Goal: Task Accomplishment & Management: Use online tool/utility

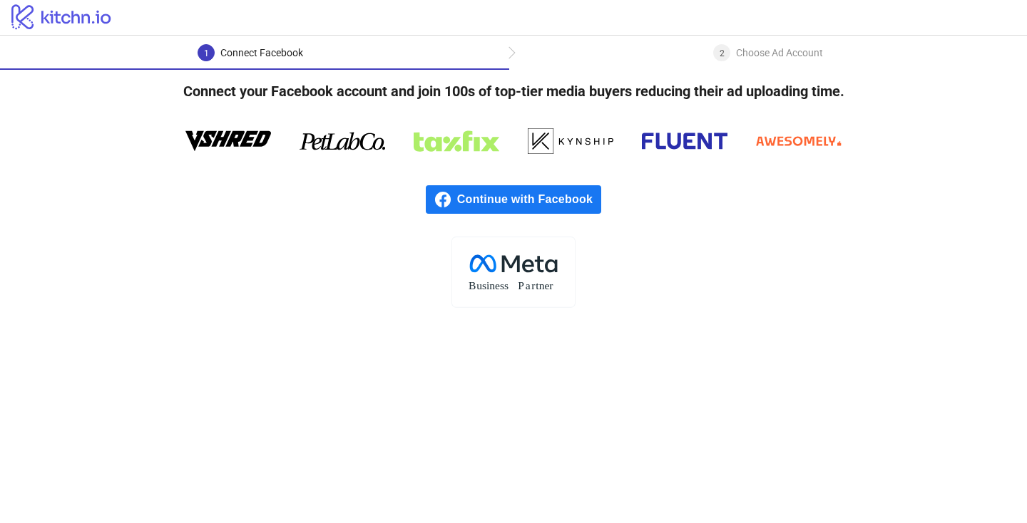
click at [523, 202] on span "Continue with Facebook" at bounding box center [529, 199] width 144 height 29
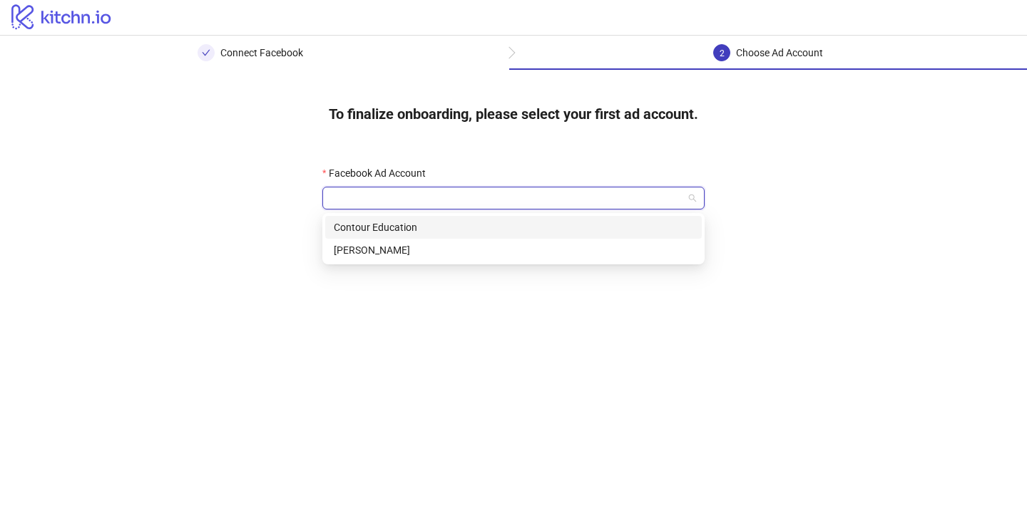
click at [535, 206] on input "Facebook Ad Account" at bounding box center [507, 198] width 352 height 21
click at [533, 232] on div "Contour Education" at bounding box center [513, 228] width 359 height 16
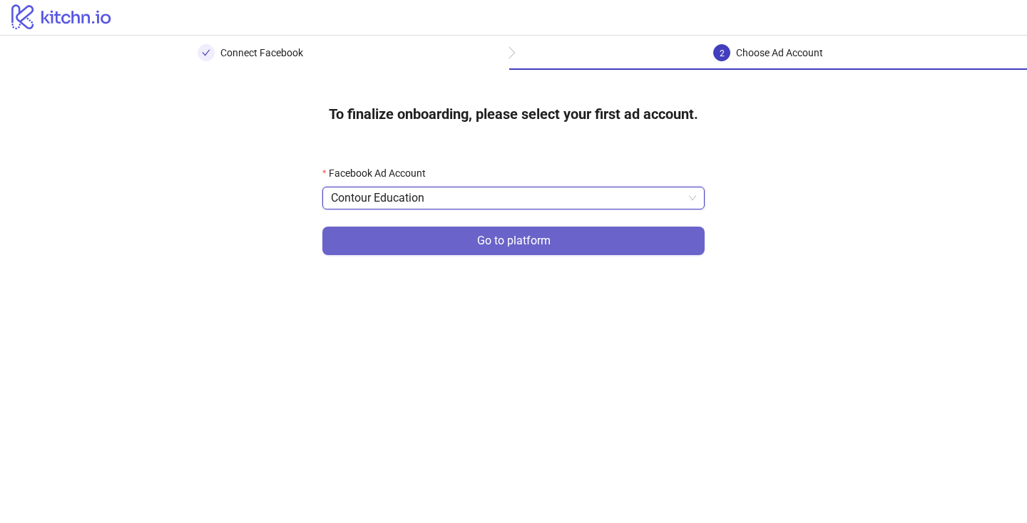
click at [538, 238] on span "Go to platform" at bounding box center [513, 241] width 73 height 13
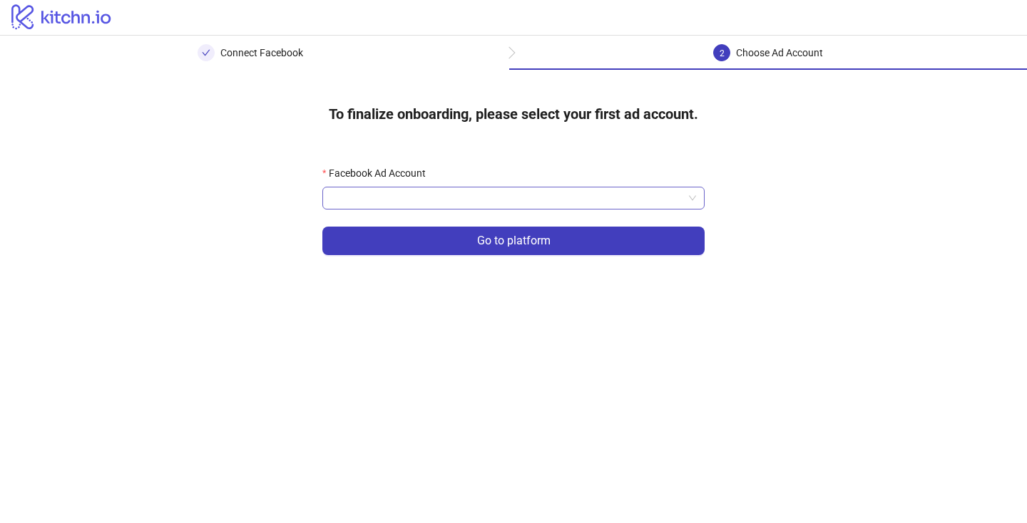
click at [534, 203] on input "Facebook Ad Account" at bounding box center [507, 198] width 352 height 21
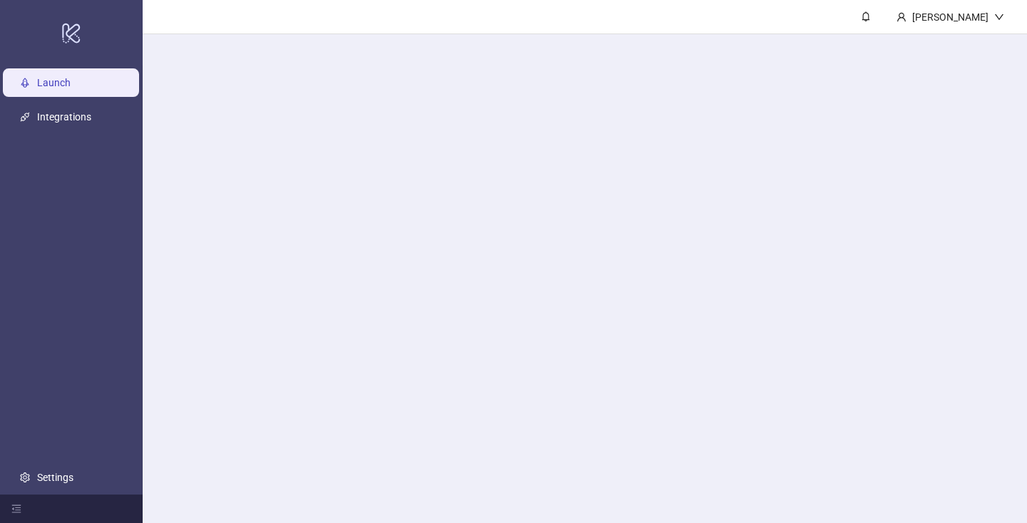
click at [534, 232] on main "[PERSON_NAME]" at bounding box center [585, 261] width 884 height 523
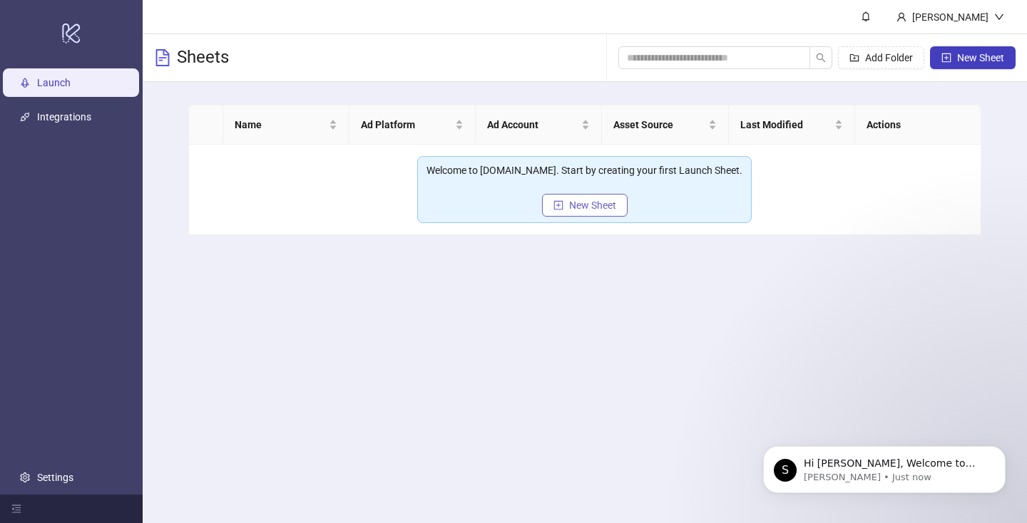
click at [568, 208] on button "New Sheet" at bounding box center [585, 205] width 86 height 23
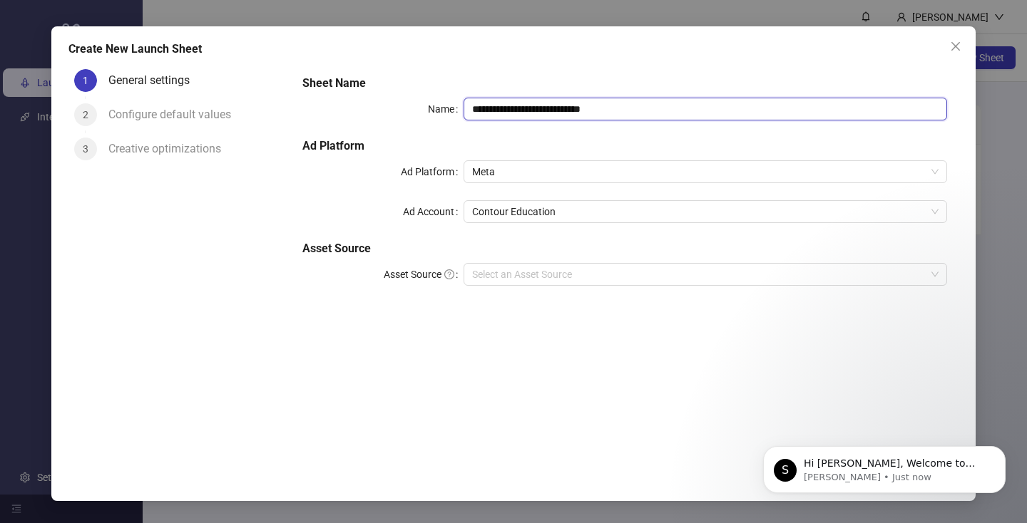
click at [523, 98] on input "**********" at bounding box center [706, 109] width 484 height 23
click at [506, 172] on span "Meta" at bounding box center [705, 171] width 466 height 21
click at [452, 200] on label "Ad Account" at bounding box center [433, 211] width 61 height 23
click at [472, 201] on input "Ad Account" at bounding box center [699, 211] width 454 height 21
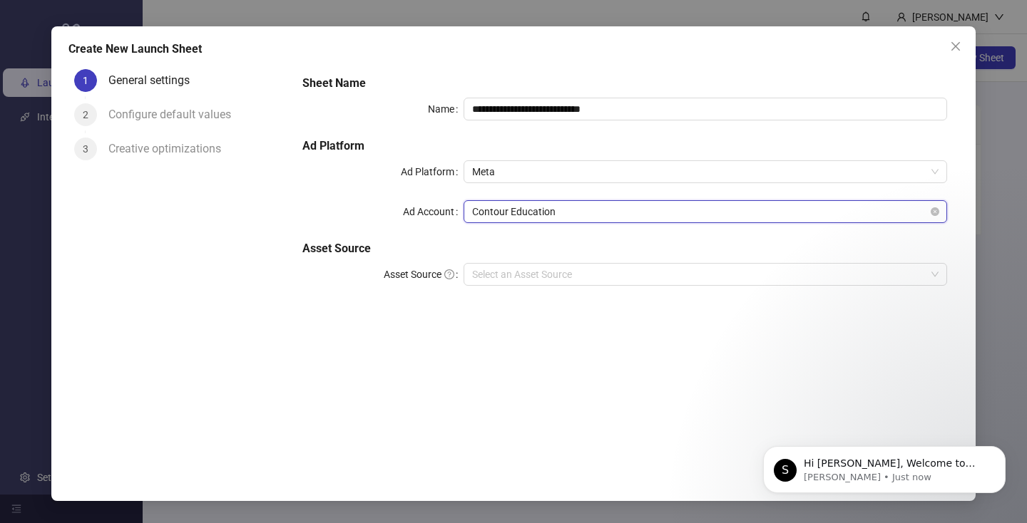
click at [493, 219] on span "Contour Education" at bounding box center [705, 211] width 466 height 21
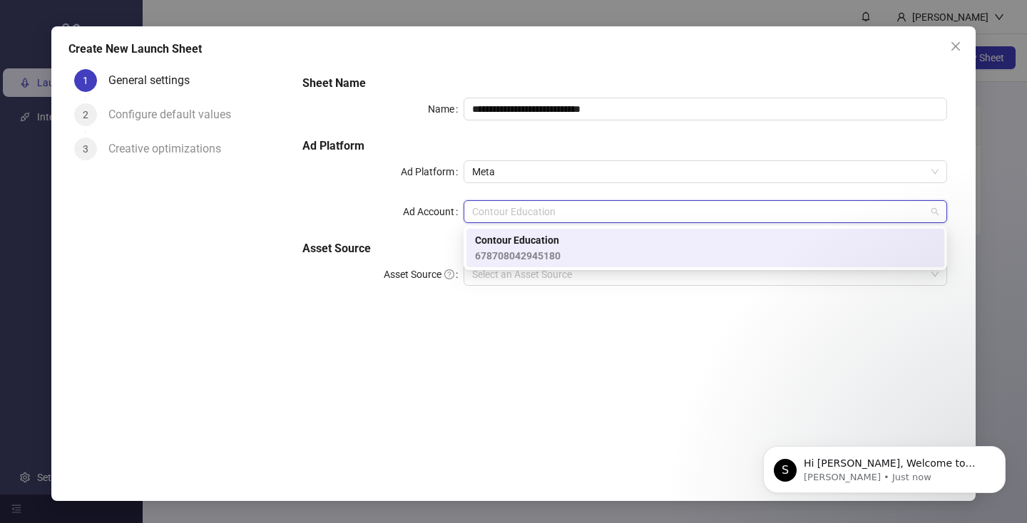
click at [433, 251] on h5 "Asset Source" at bounding box center [624, 248] width 645 height 17
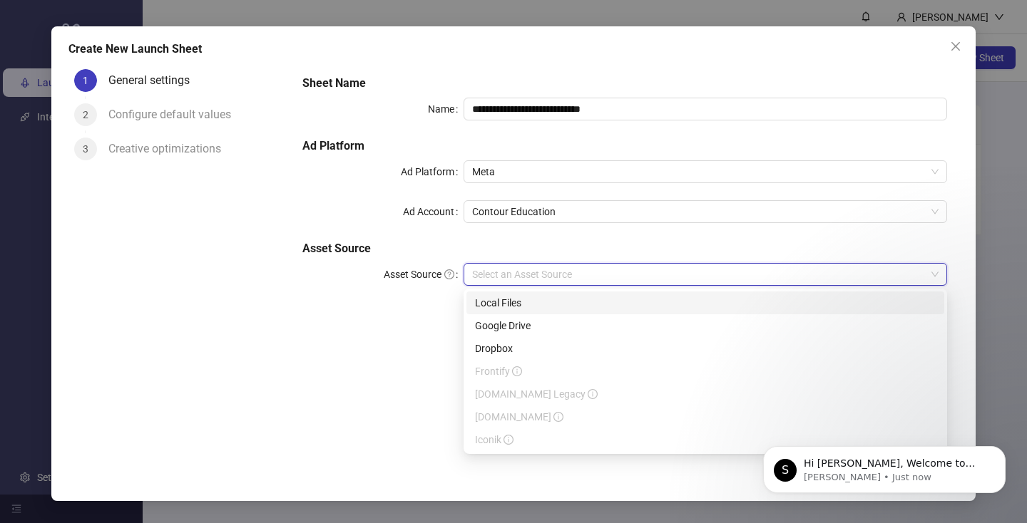
click at [476, 273] on input "Asset Source" at bounding box center [699, 274] width 454 height 21
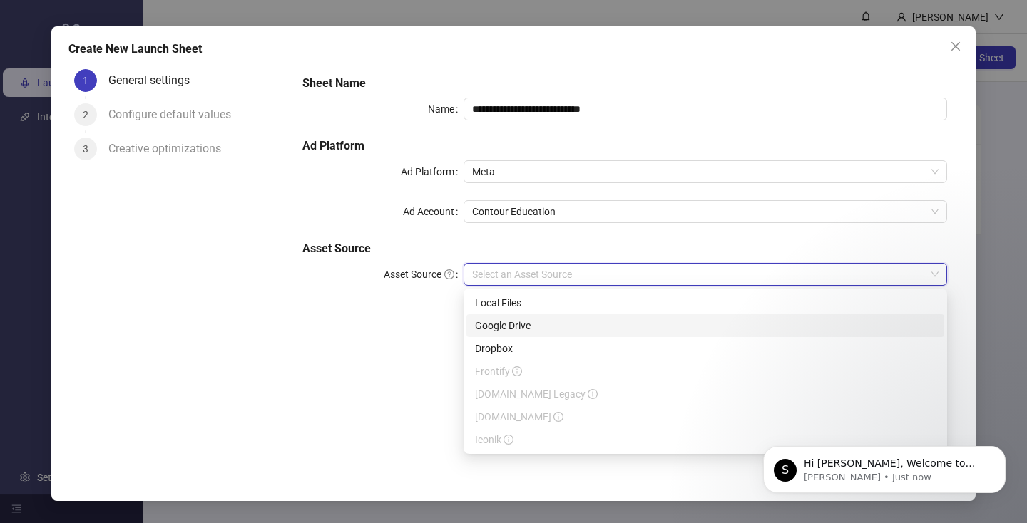
click at [426, 323] on div "**********" at bounding box center [625, 259] width 668 height 393
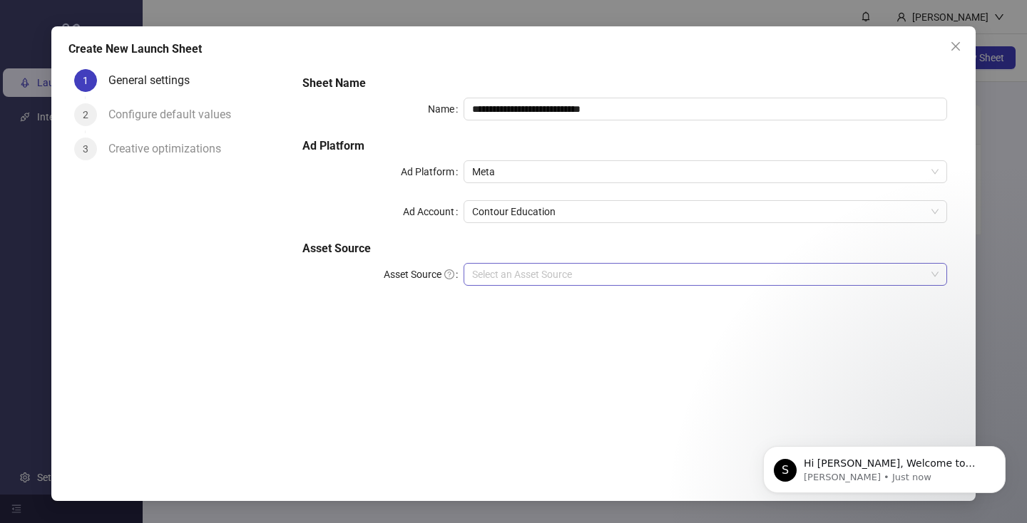
click at [489, 282] on input "Asset Source" at bounding box center [699, 274] width 454 height 21
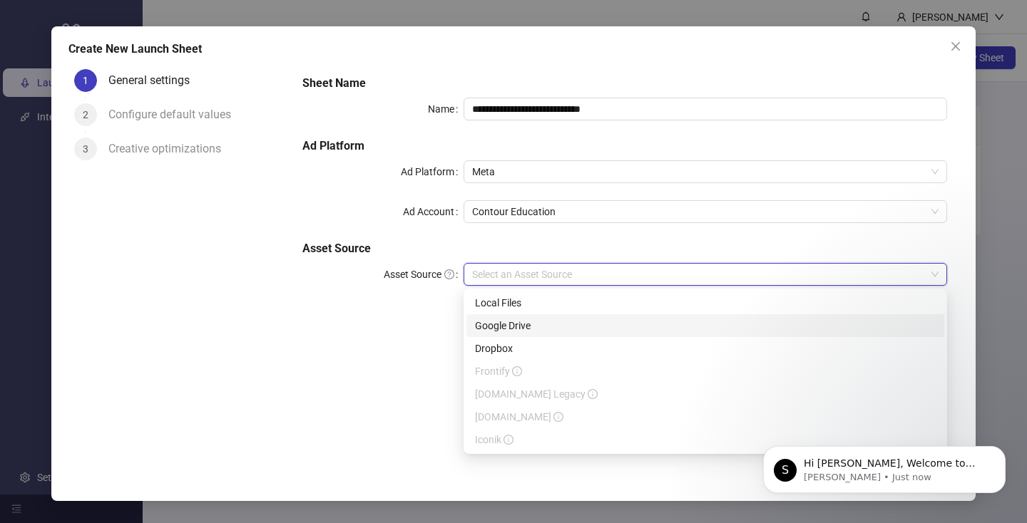
click at [496, 322] on div "Google Drive" at bounding box center [705, 326] width 461 height 16
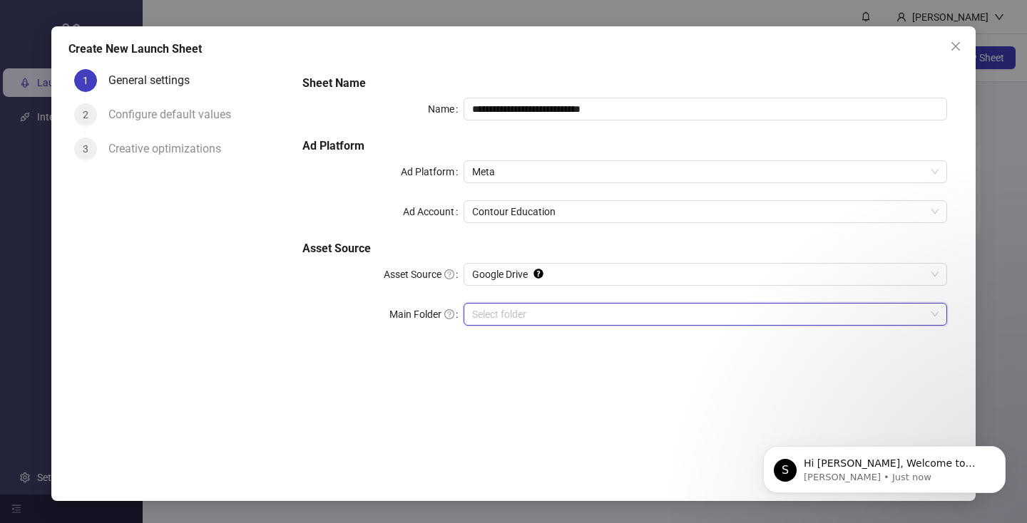
click at [541, 318] on input "Main Folder" at bounding box center [699, 314] width 454 height 21
click at [556, 317] on input "Main Folder" at bounding box center [699, 314] width 454 height 21
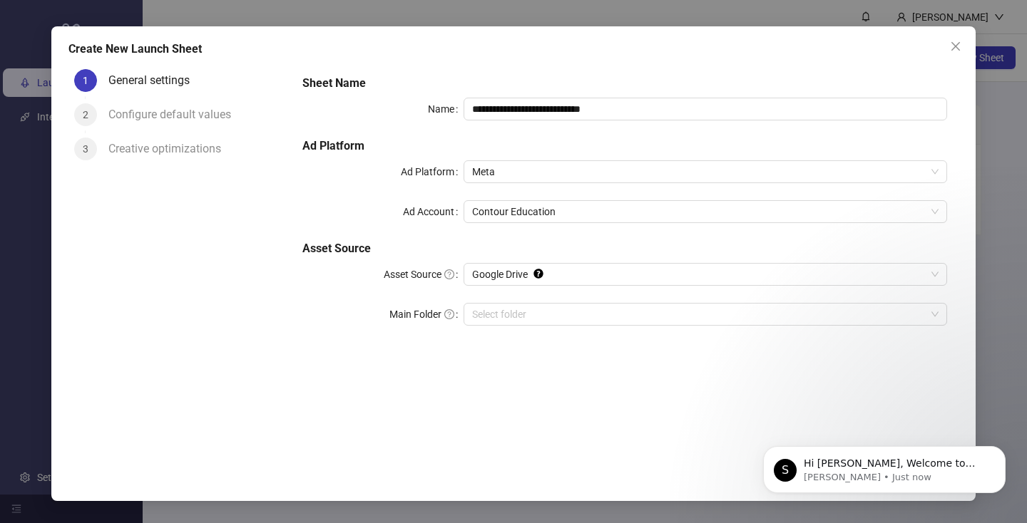
click at [461, 354] on div "**********" at bounding box center [625, 259] width 668 height 393
click at [1003, 454] on icon "Dismiss notification" at bounding box center [1002, 450] width 8 height 8
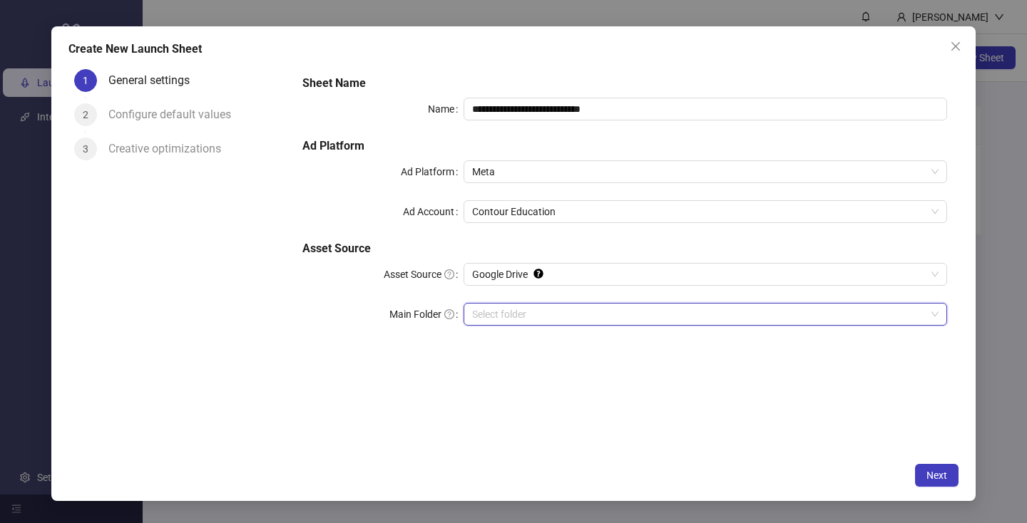
click at [615, 319] on input "Main Folder" at bounding box center [699, 314] width 454 height 21
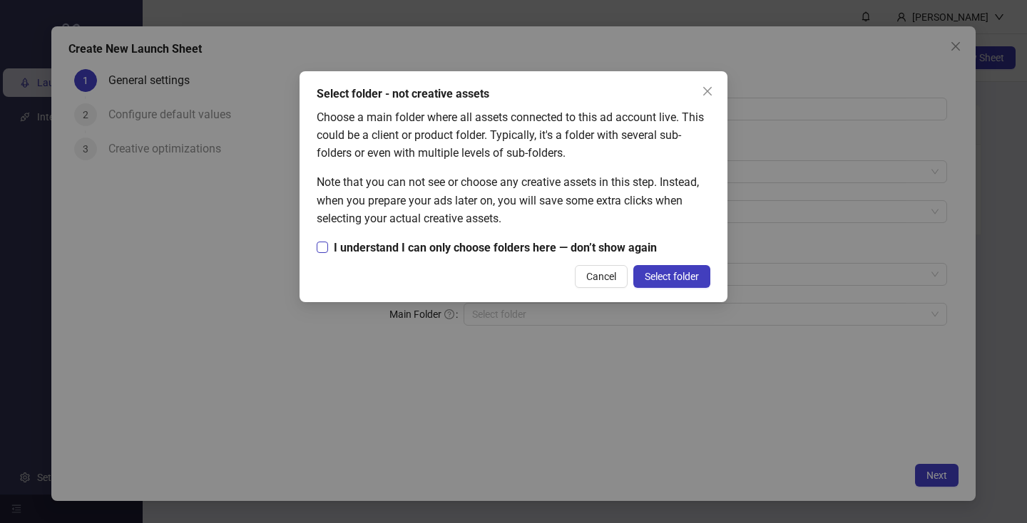
click at [563, 241] on span "I understand I can only choose folders here — don’t show again" at bounding box center [495, 248] width 334 height 18
click at [660, 275] on span "Select folder" at bounding box center [672, 276] width 54 height 11
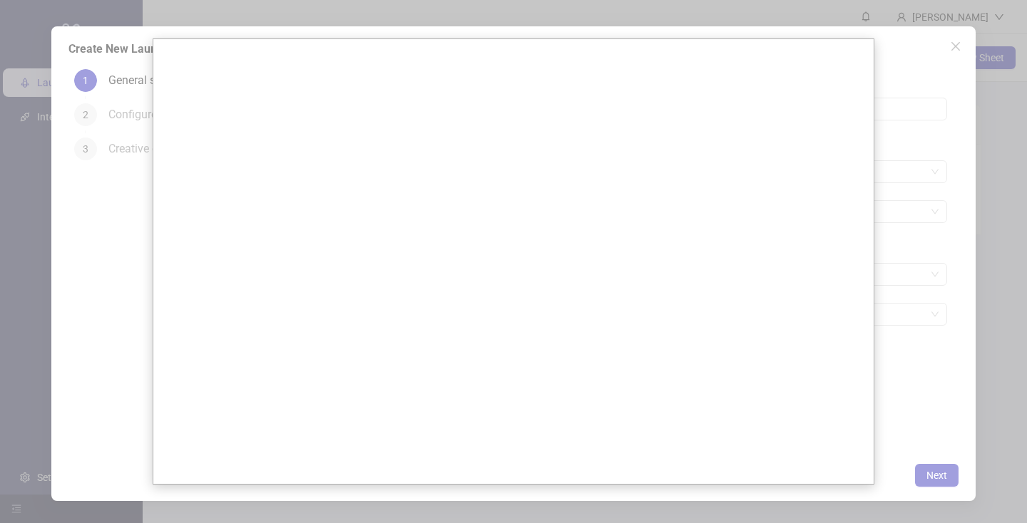
click at [913, 170] on div at bounding box center [513, 261] width 1027 height 523
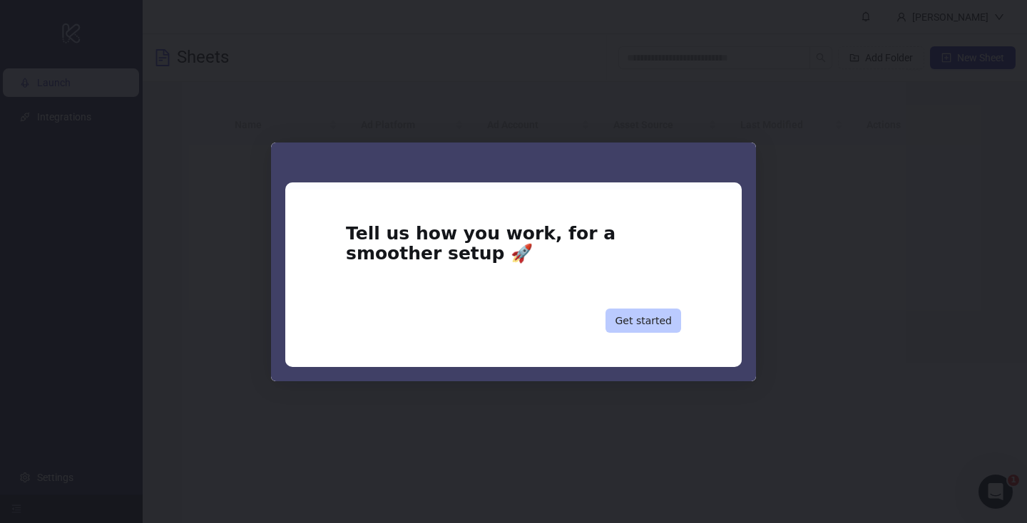
click at [649, 319] on button "Get started" at bounding box center [643, 321] width 76 height 24
click at [648, 322] on button "Get started" at bounding box center [643, 321] width 76 height 24
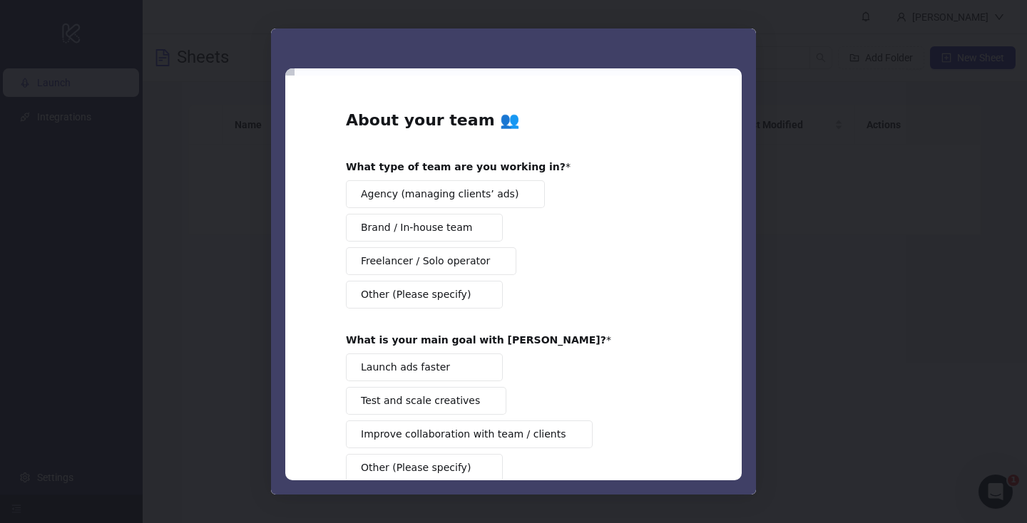
click at [792, 133] on div "Intercom messenger" at bounding box center [513, 261] width 1027 height 523
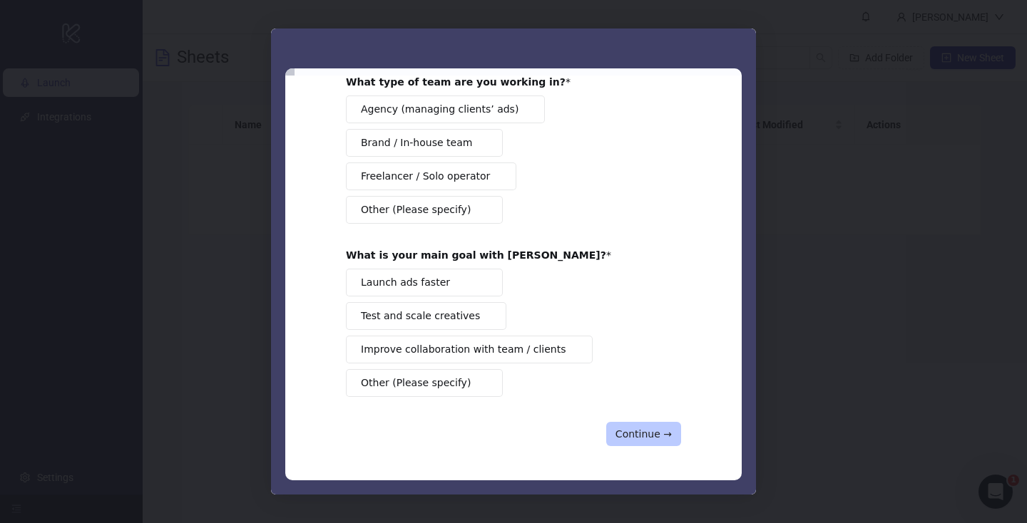
click at [628, 426] on button "Continue →" at bounding box center [643, 434] width 75 height 24
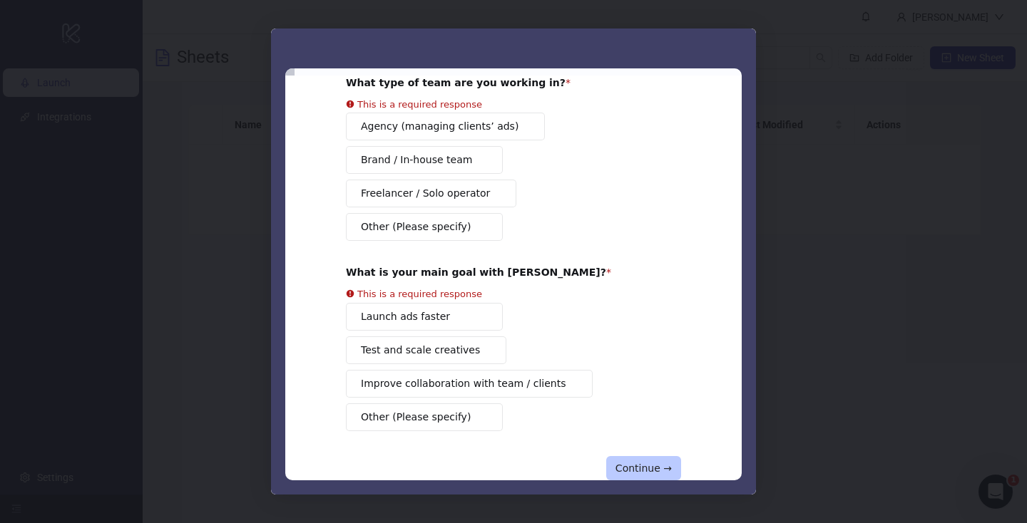
scroll to position [0, 0]
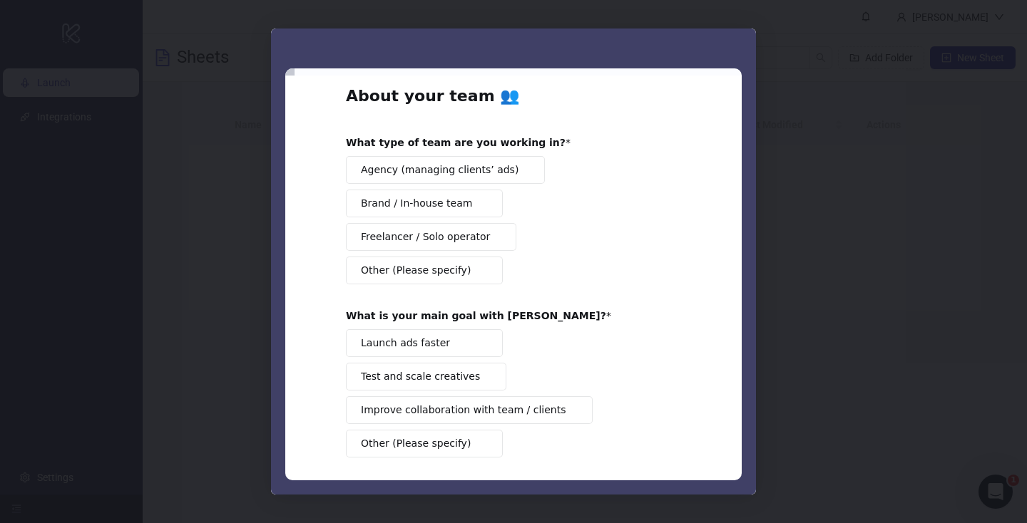
scroll to position [28, 0]
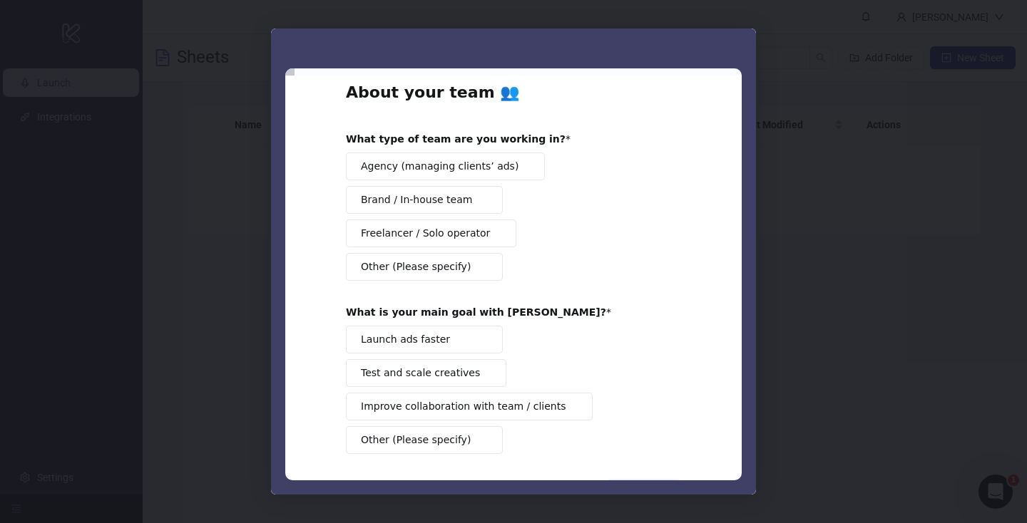
click at [428, 238] on span "Freelancer / Solo operator" at bounding box center [425, 233] width 129 height 15
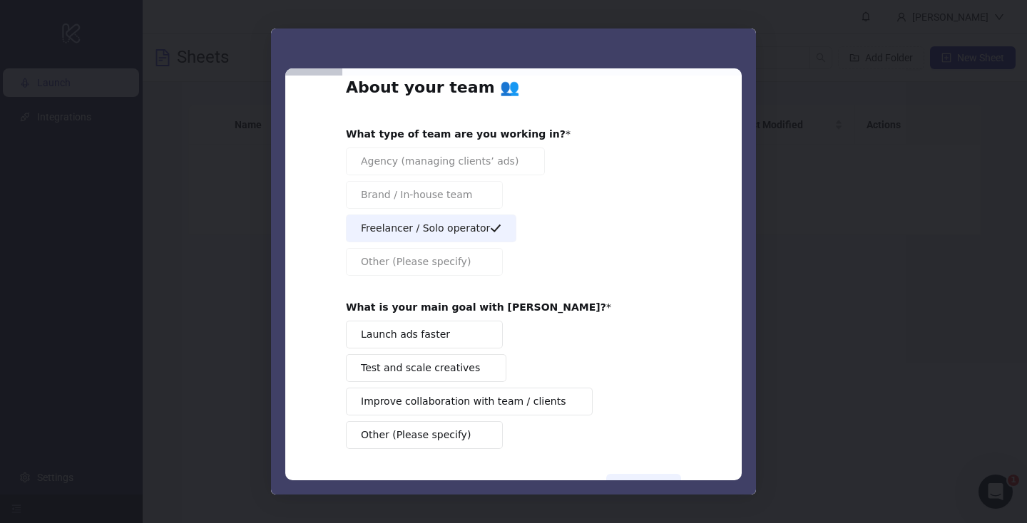
scroll to position [85, 0]
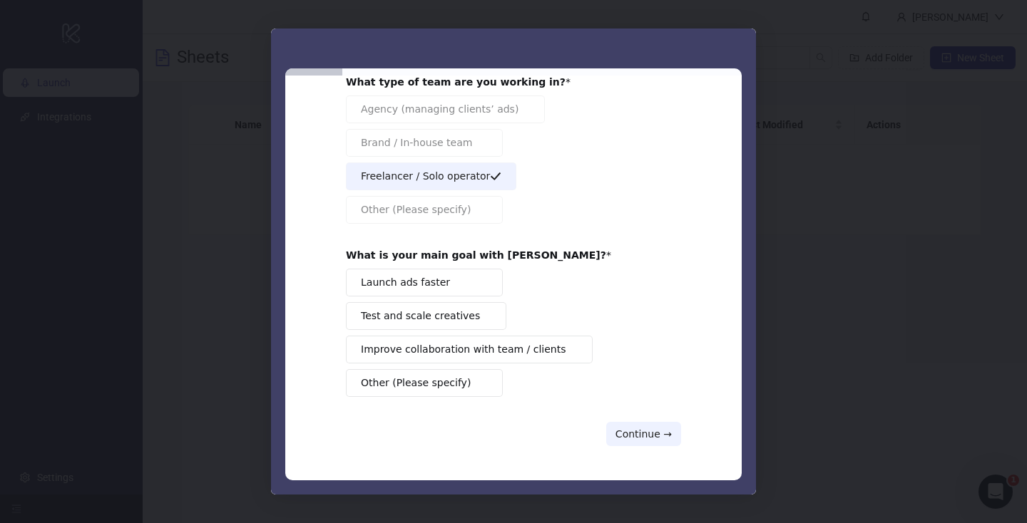
click at [424, 280] on span "Launch ads faster" at bounding box center [405, 282] width 89 height 15
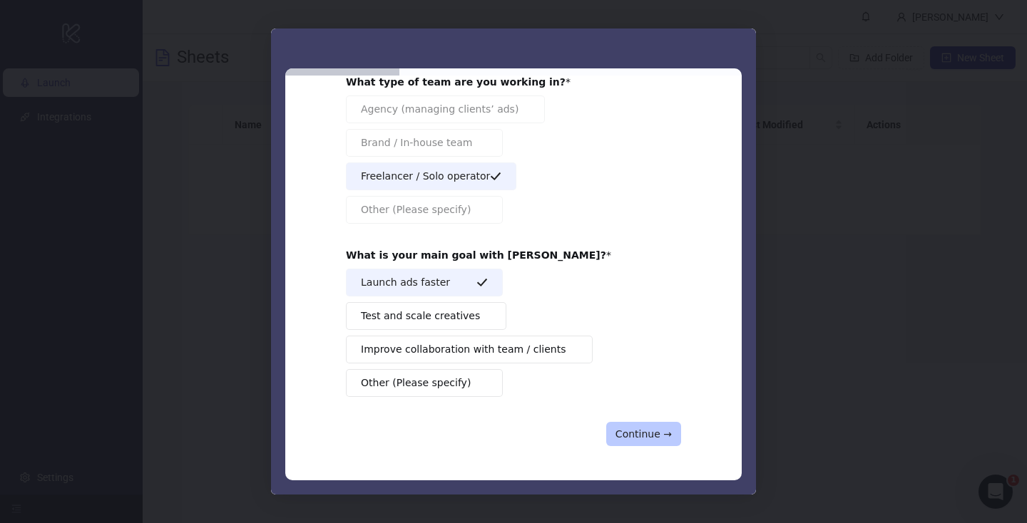
click at [630, 429] on button "Continue →" at bounding box center [643, 434] width 75 height 24
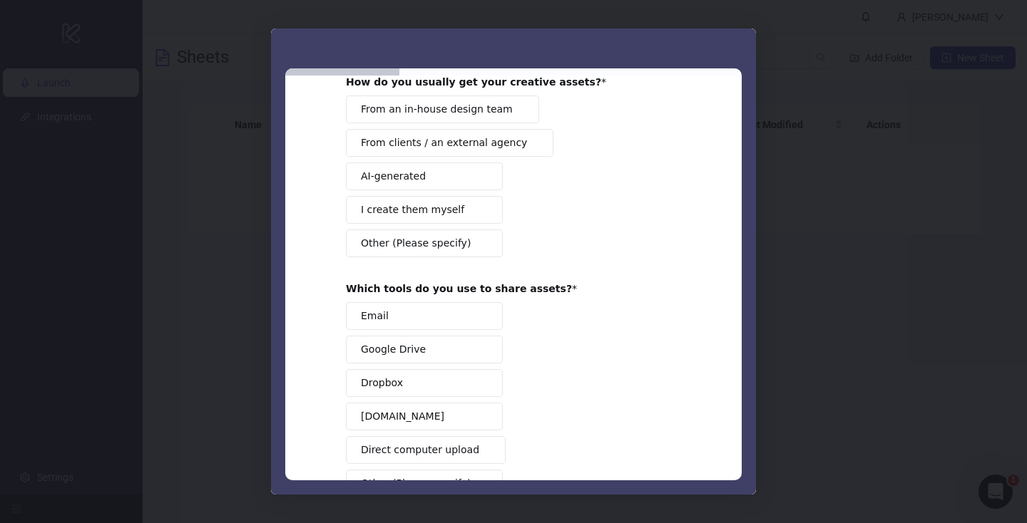
scroll to position [0, 0]
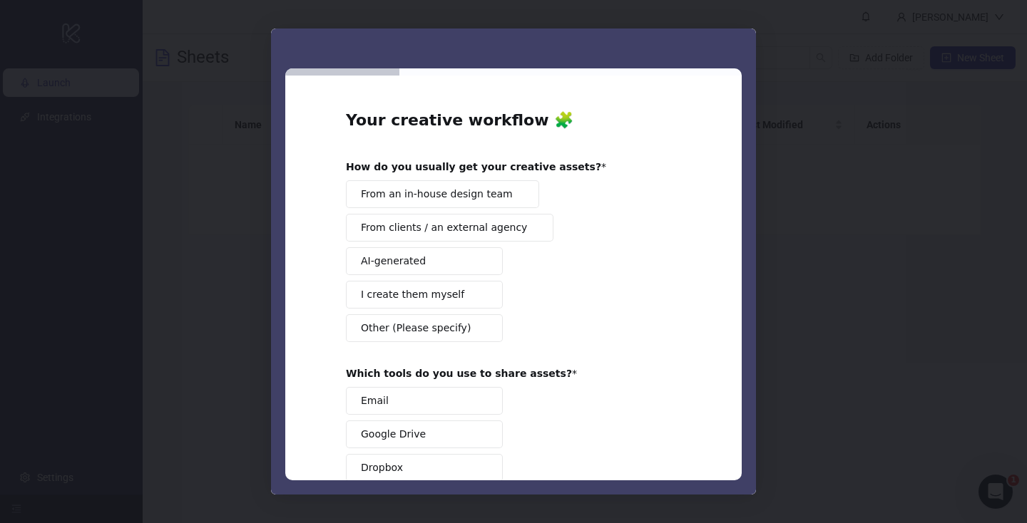
click at [461, 258] on button "AI-generated" at bounding box center [424, 261] width 157 height 28
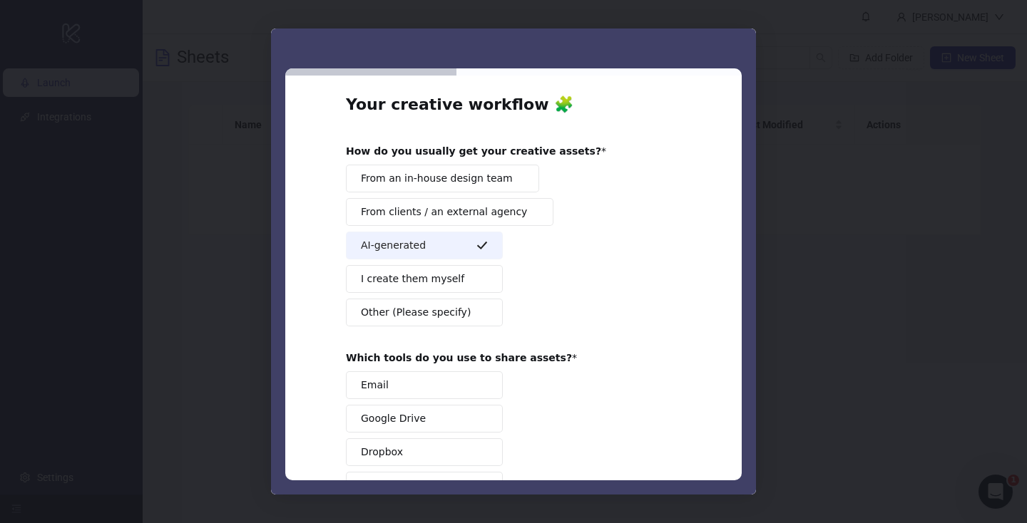
scroll to position [185, 0]
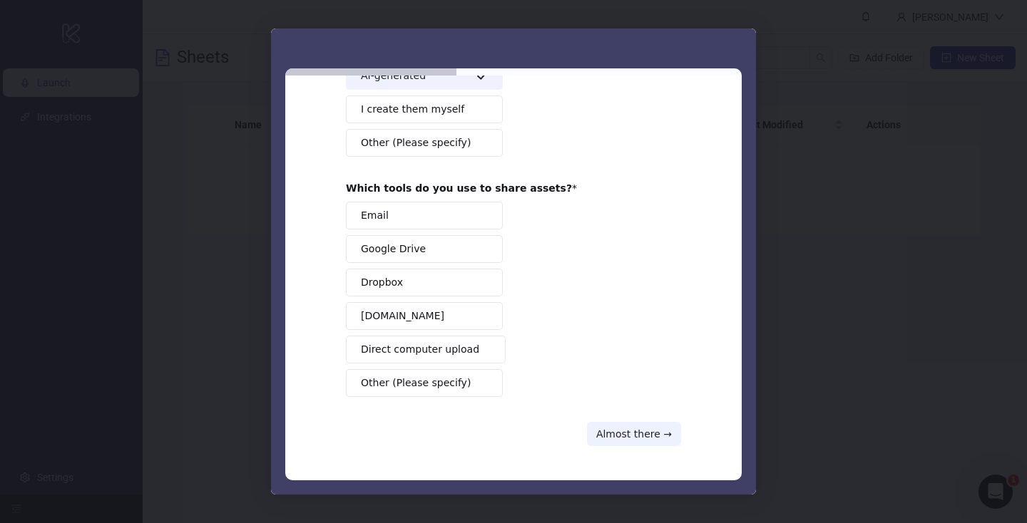
click at [461, 250] on button "Google Drive" at bounding box center [424, 249] width 157 height 28
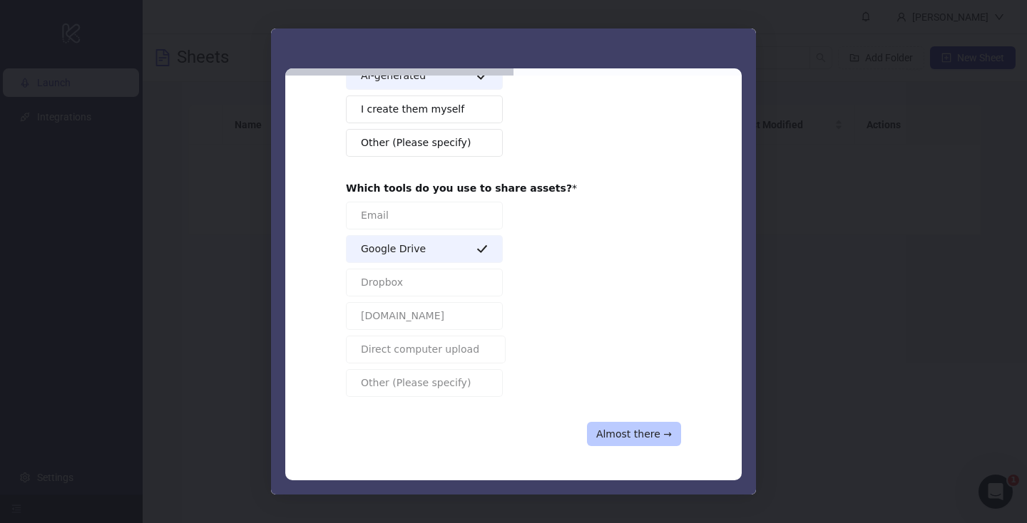
click at [624, 444] on button "Almost there →" at bounding box center [634, 434] width 94 height 24
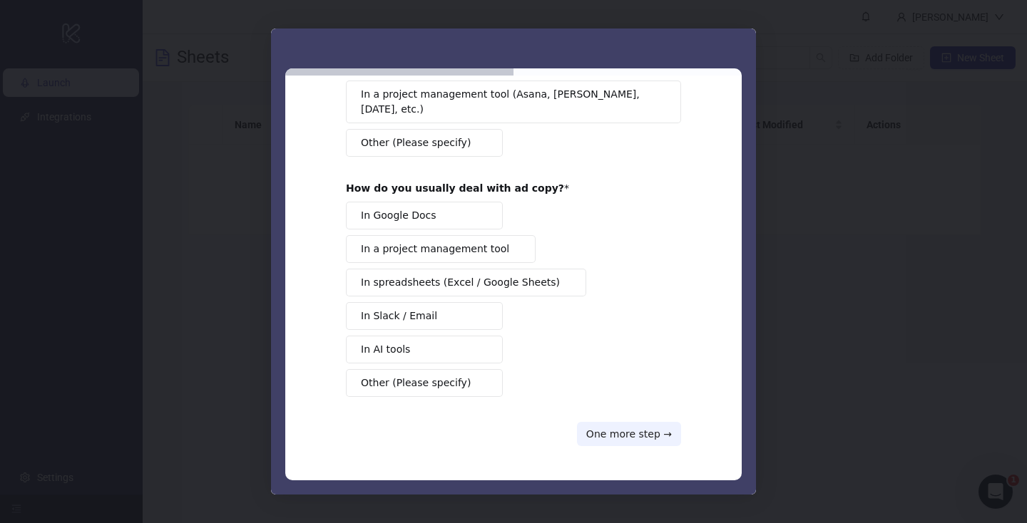
scroll to position [0, 0]
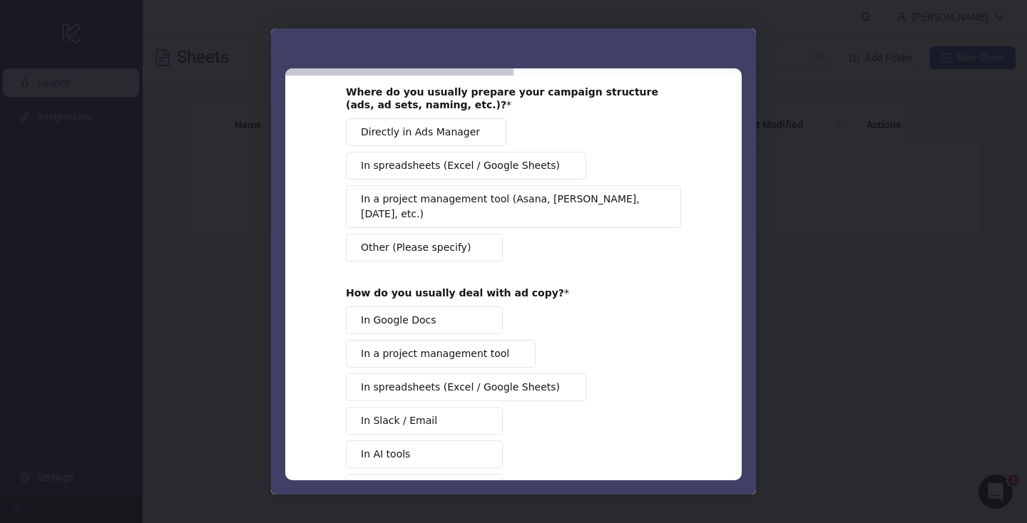
click at [431, 240] on span "Other (Please specify)" at bounding box center [416, 247] width 110 height 15
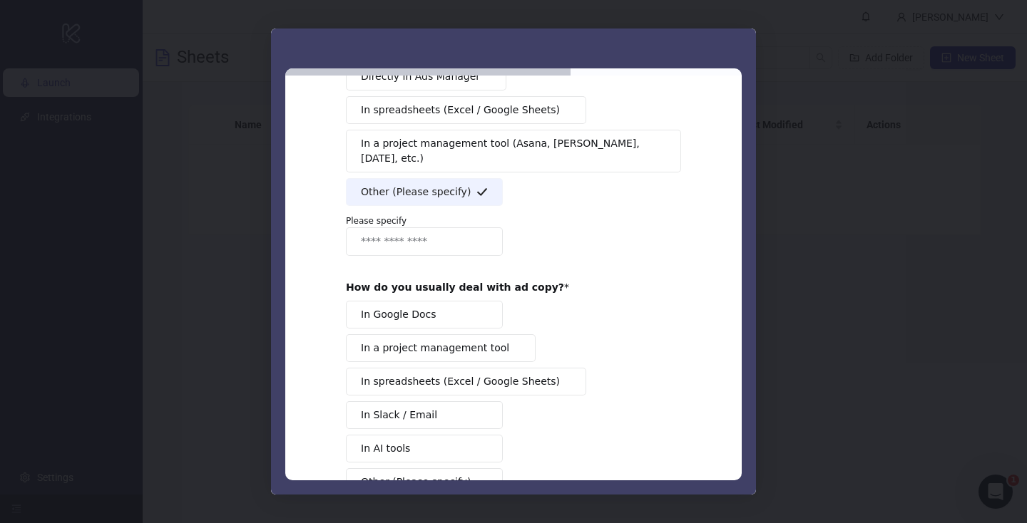
scroll to position [56, 0]
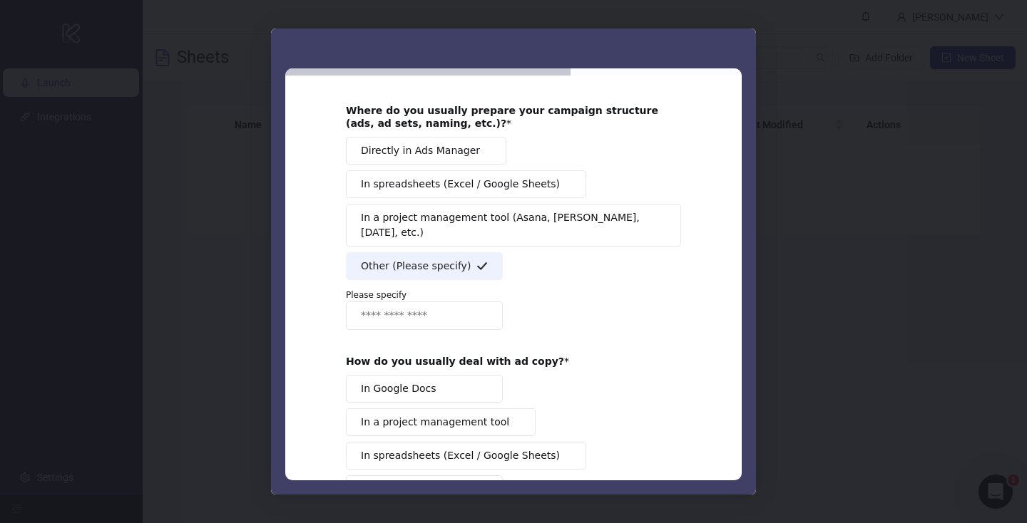
click at [423, 177] on span "In spreadsheets (Excel / Google Sheets)" at bounding box center [460, 184] width 199 height 15
click at [419, 259] on span "Other (Please specify)" at bounding box center [416, 266] width 110 height 15
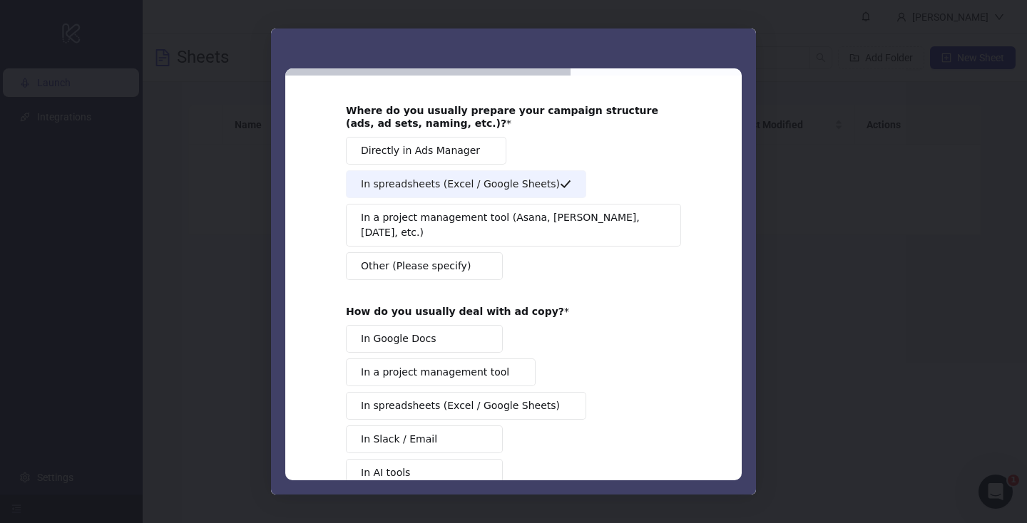
scroll to position [165, 0]
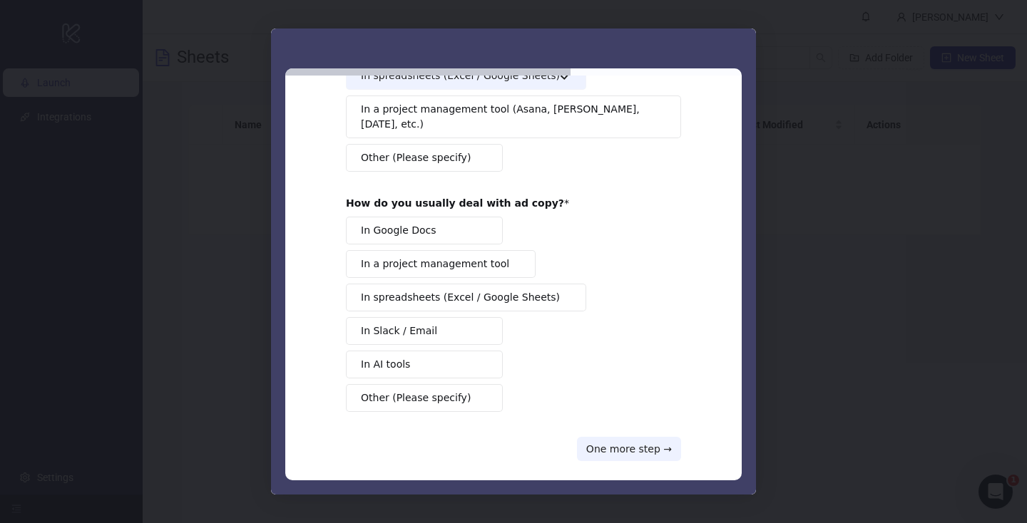
click at [419, 257] on span "In a project management tool" at bounding box center [435, 264] width 148 height 15
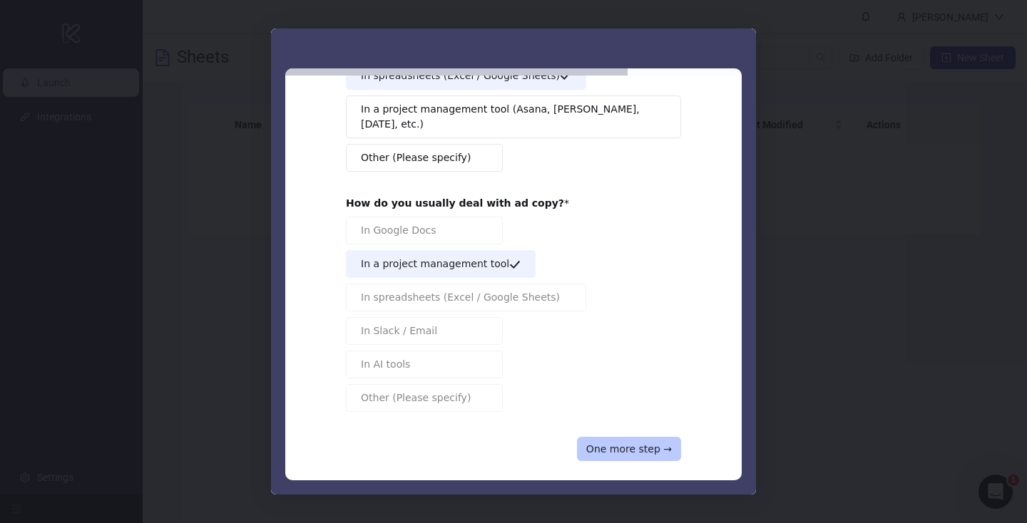
click at [618, 437] on button "One more step →" at bounding box center [629, 449] width 104 height 24
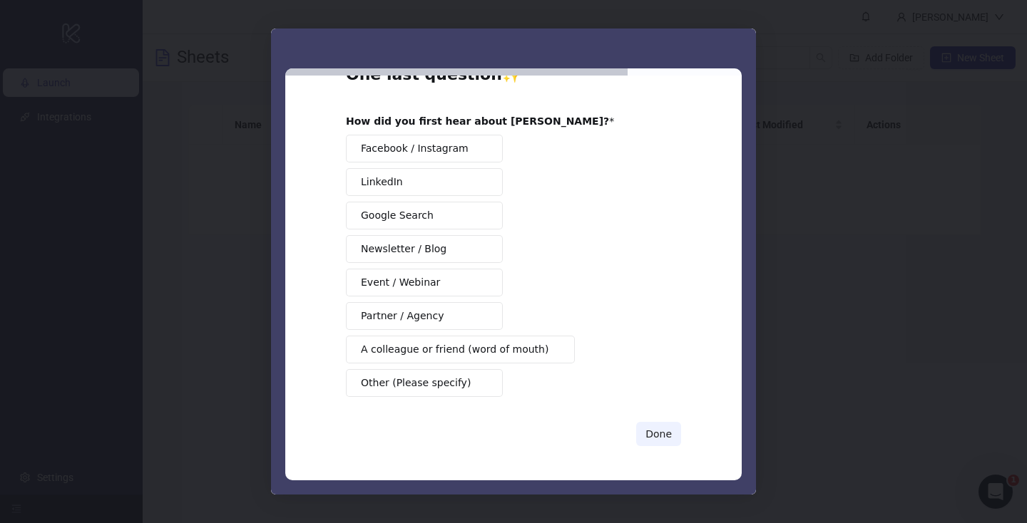
scroll to position [0, 0]
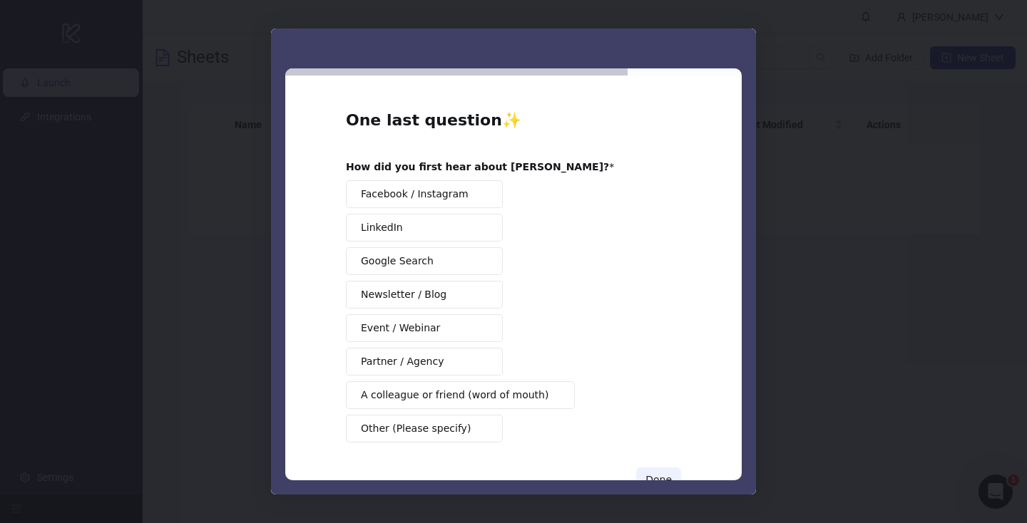
click at [442, 322] on button "Event / Webinar" at bounding box center [424, 329] width 157 height 28
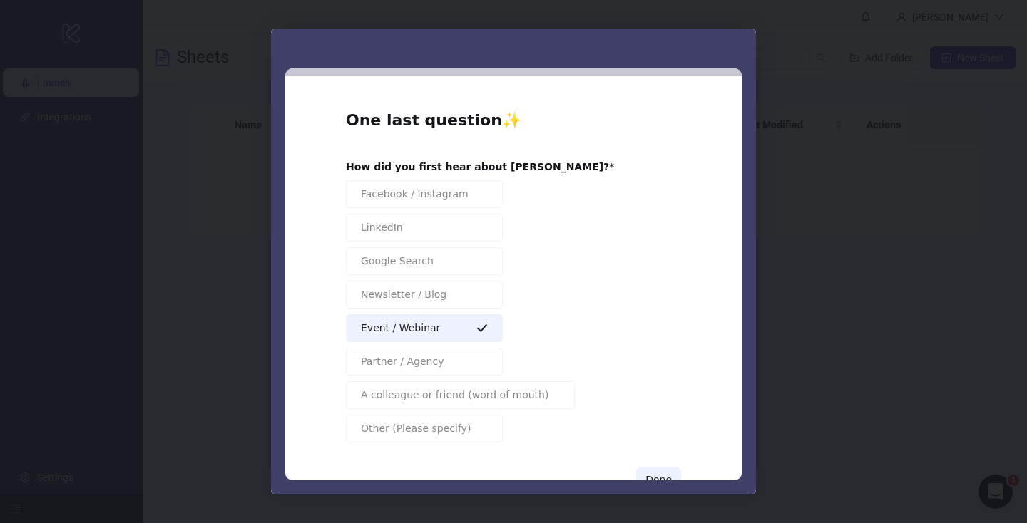
scroll to position [46, 0]
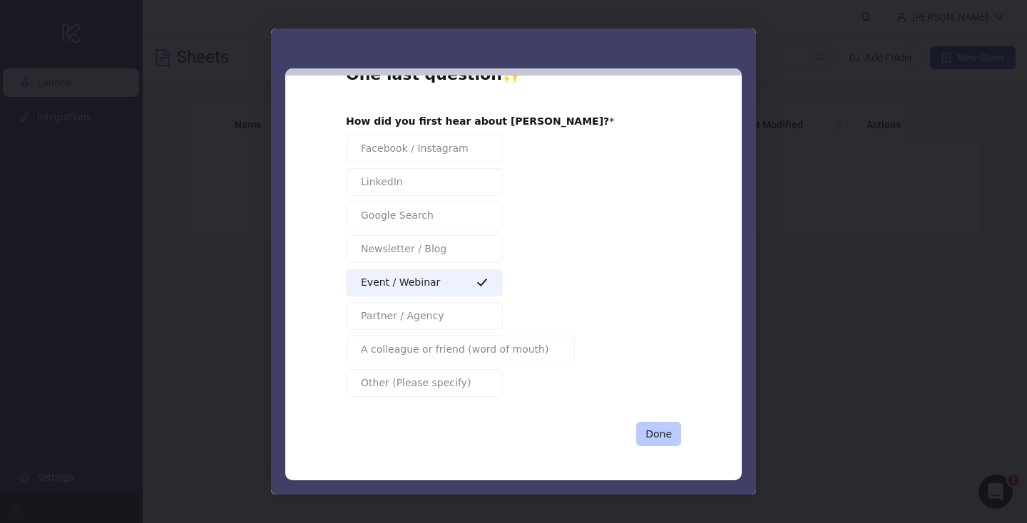
click at [645, 437] on button "Done" at bounding box center [658, 434] width 45 height 24
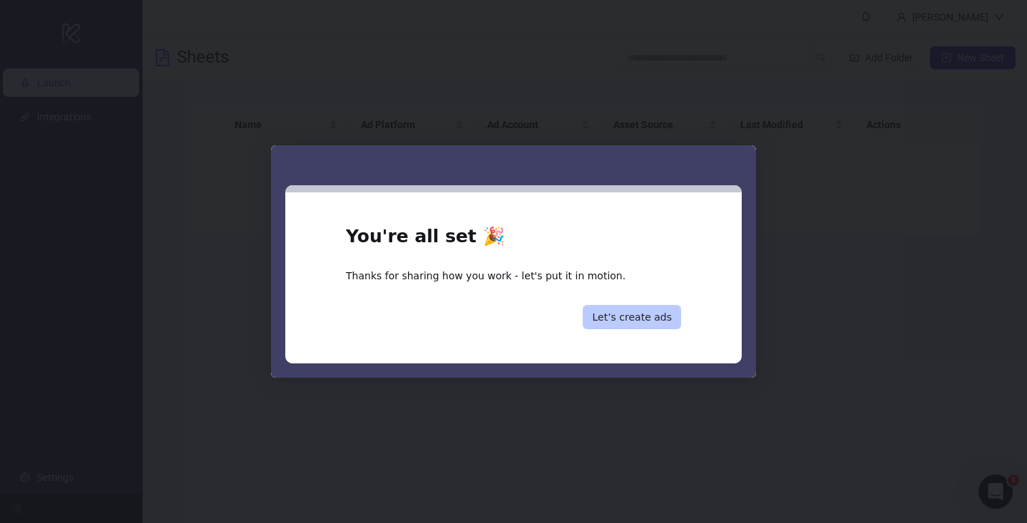
click at [640, 320] on button "Let’s create ads" at bounding box center [632, 317] width 98 height 24
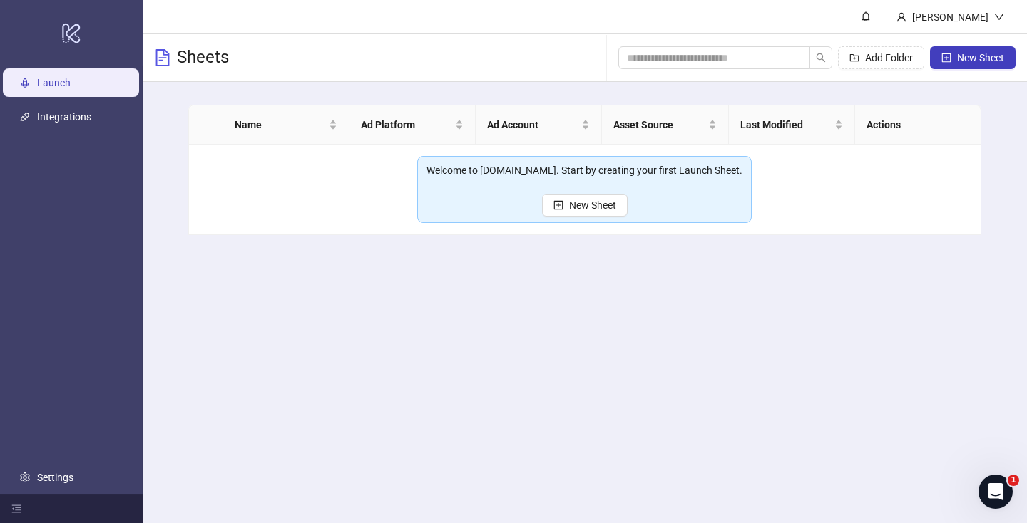
click at [573, 222] on div "Welcome to Kitchn.io. Start by creating your first Launch Sheet. New Sheet" at bounding box center [584, 189] width 334 height 67
click at [573, 214] on button "New Sheet" at bounding box center [585, 205] width 86 height 23
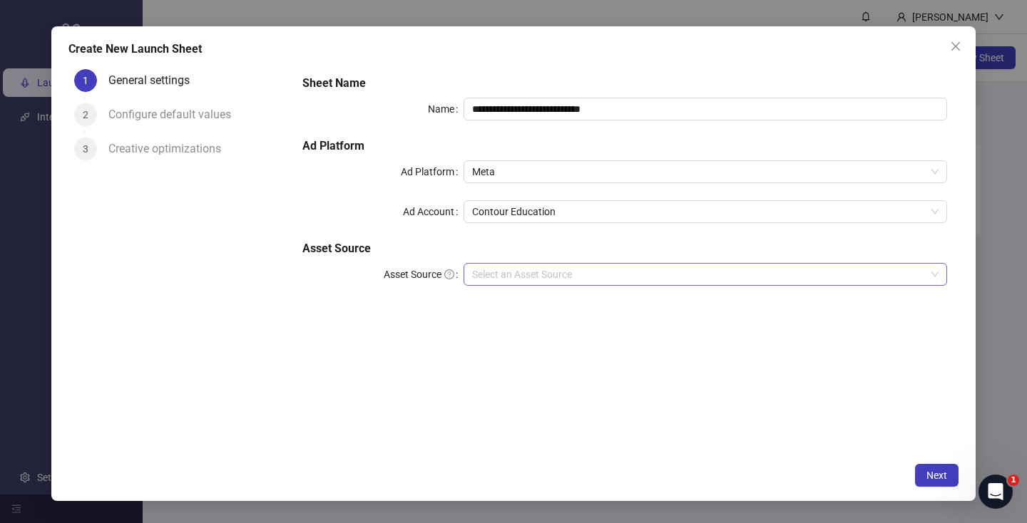
click at [515, 268] on input "Asset Source" at bounding box center [699, 274] width 454 height 21
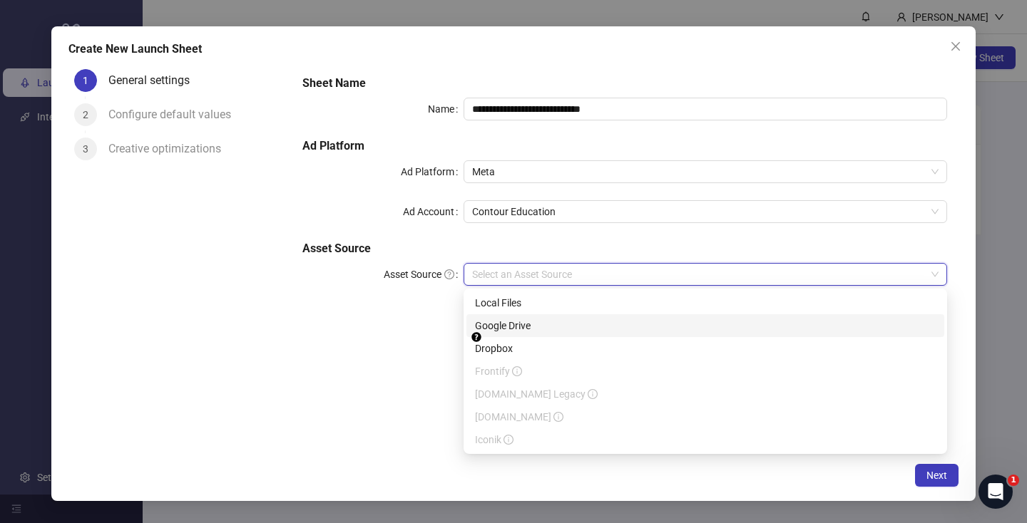
click at [513, 318] on div "Google Drive" at bounding box center [705, 326] width 461 height 16
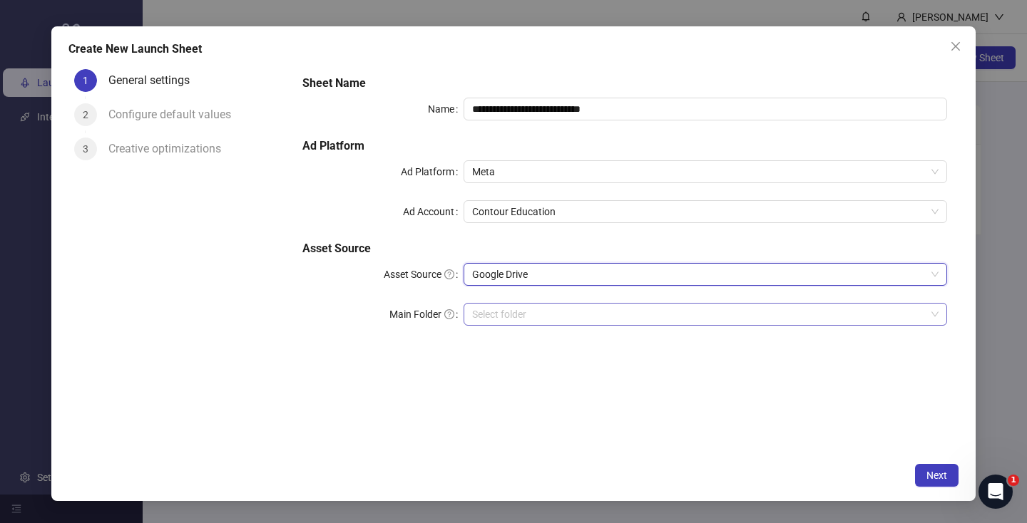
click at [502, 312] on input "Main Folder" at bounding box center [699, 314] width 454 height 21
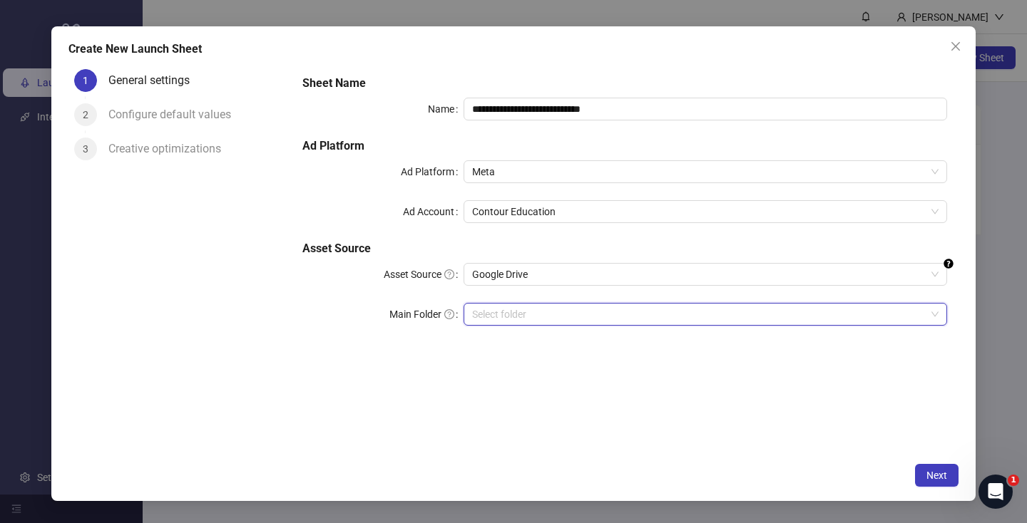
click at [502, 312] on input "Main Folder" at bounding box center [699, 314] width 454 height 21
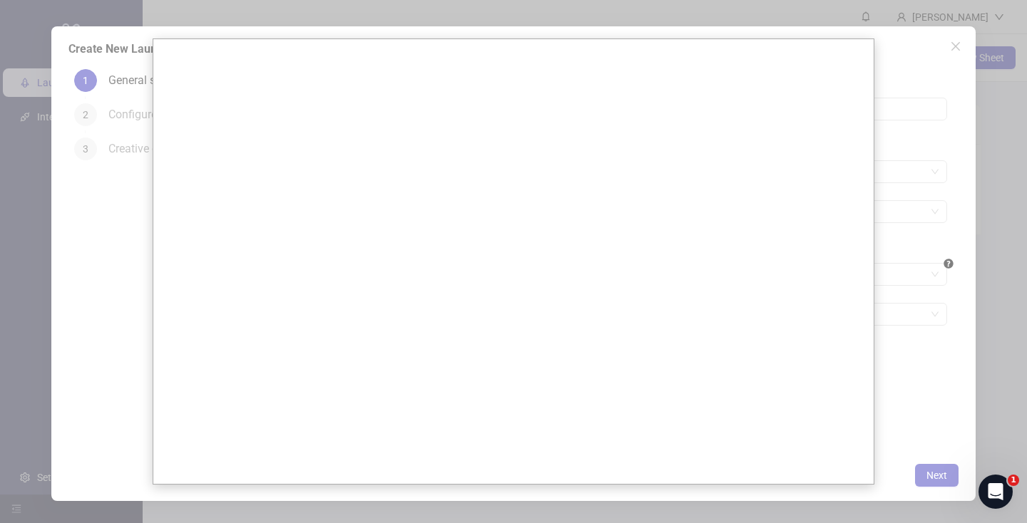
click at [131, 145] on div at bounding box center [513, 261] width 1027 height 523
click at [55, 145] on div at bounding box center [513, 261] width 1027 height 523
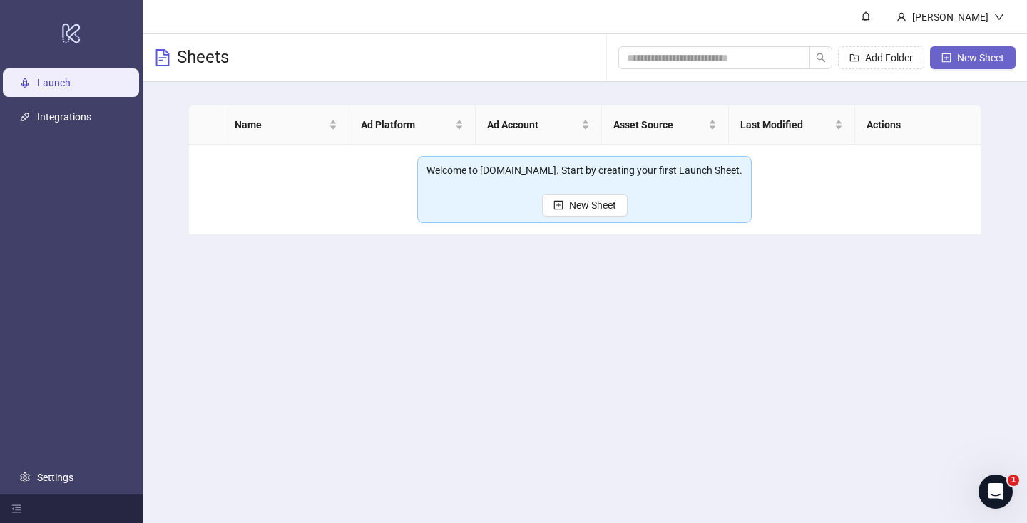
click at [945, 62] on span "button" at bounding box center [946, 57] width 10 height 11
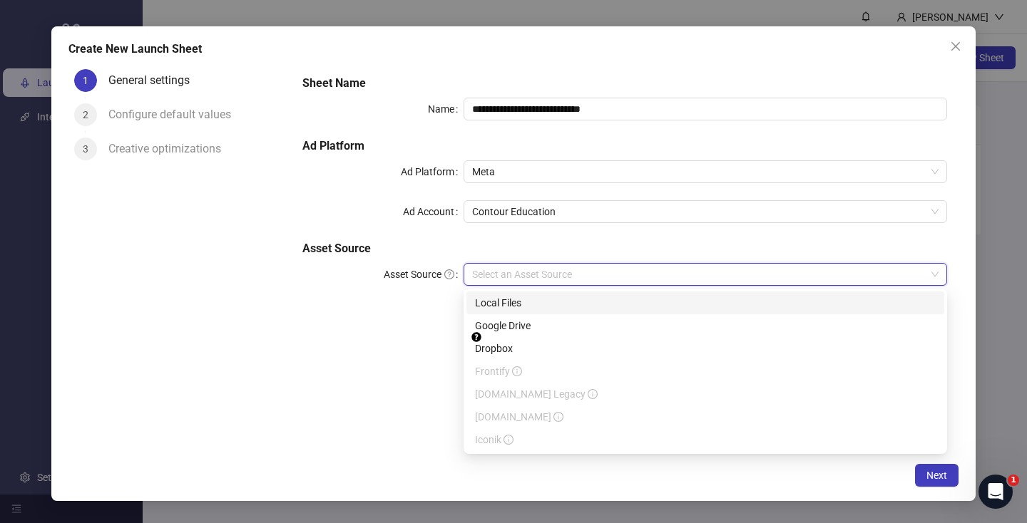
click at [501, 275] on input "Asset Source" at bounding box center [699, 274] width 454 height 21
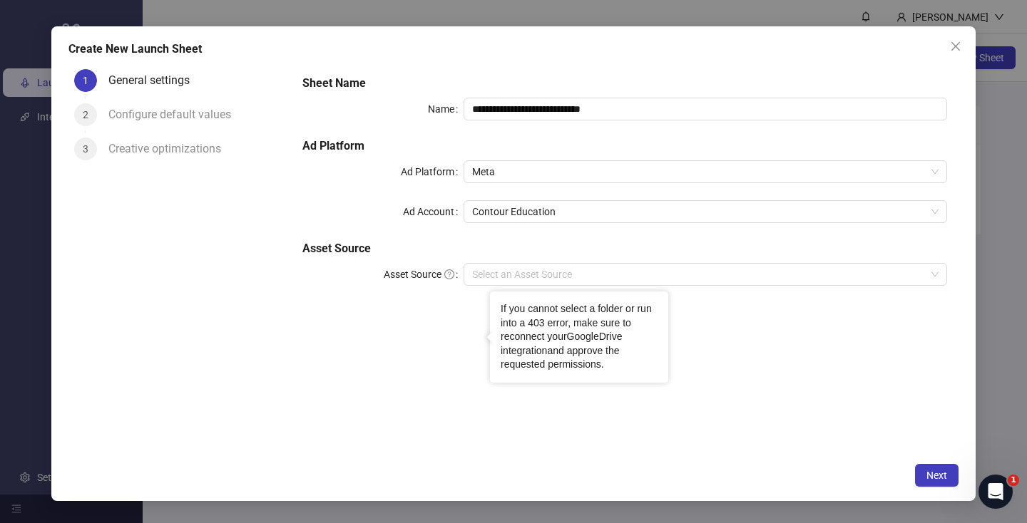
click at [523, 350] on link "GoogleDrive integration" at bounding box center [561, 344] width 121 height 26
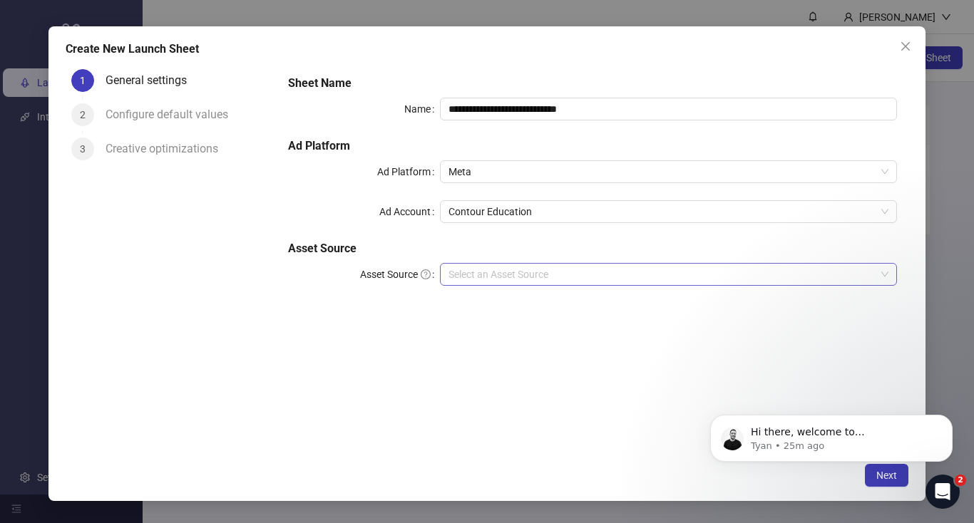
click at [508, 280] on input "Asset Source" at bounding box center [662, 274] width 427 height 21
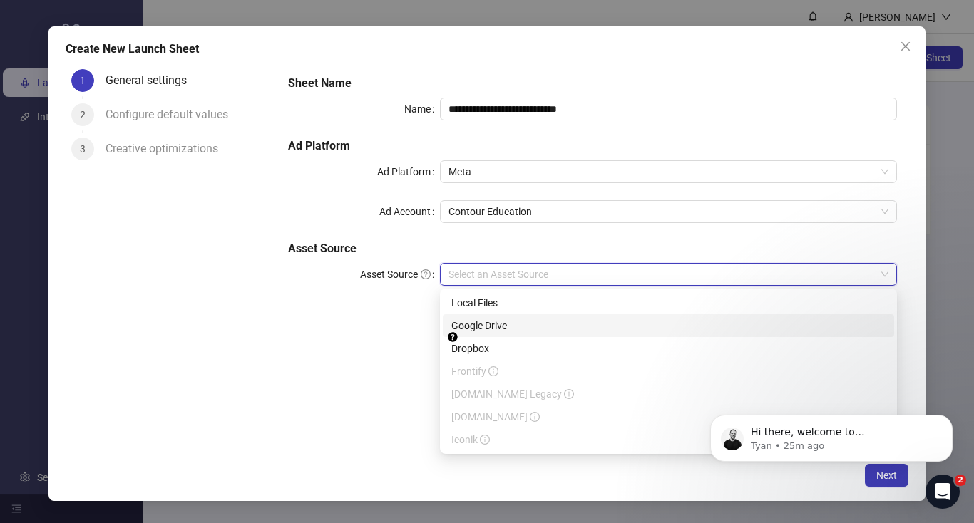
click at [494, 328] on div "Google Drive" at bounding box center [668, 326] width 434 height 16
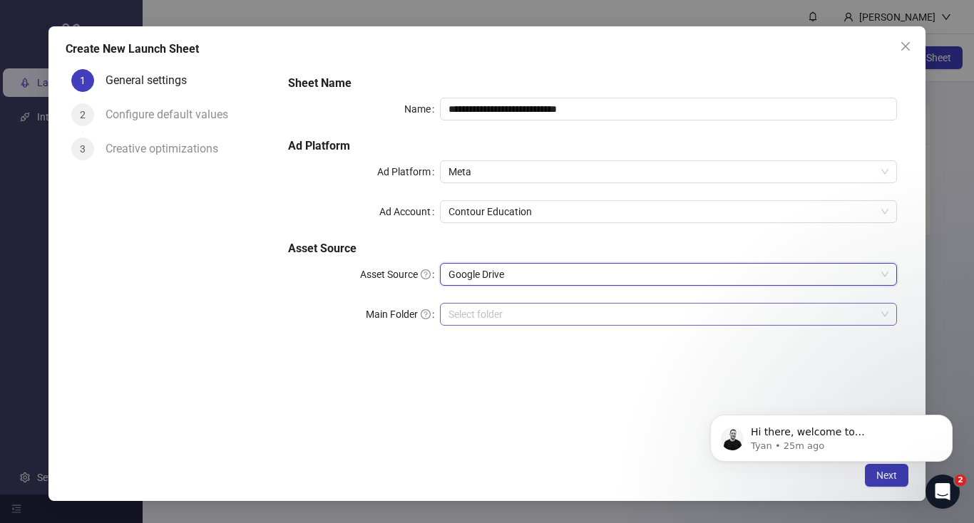
click at [465, 312] on input "Main Folder" at bounding box center [662, 314] width 427 height 21
click at [463, 313] on input "Main Folder" at bounding box center [662, 314] width 427 height 21
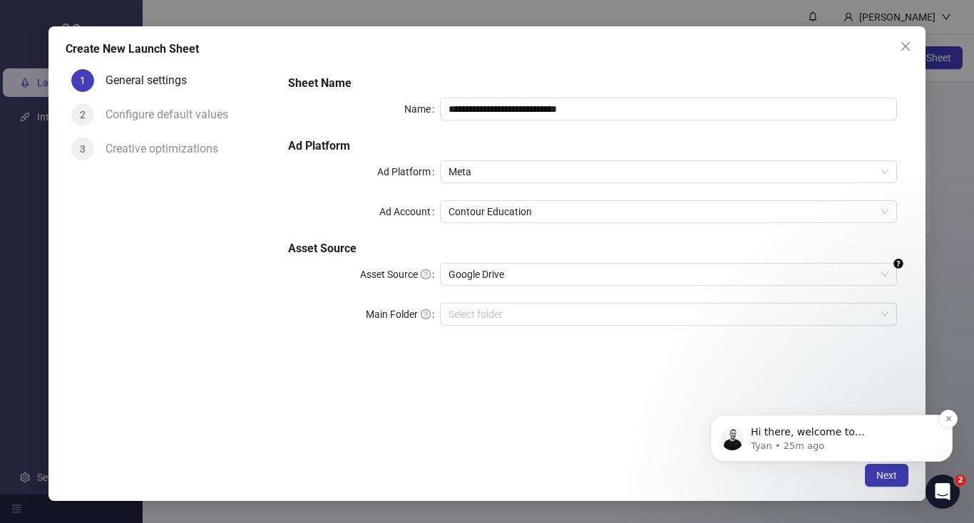
click at [854, 432] on span "Hi there, welcome to Kitchn.io. I'll reach out via e-mail separately, but just …" at bounding box center [842, 474] width 183 height 96
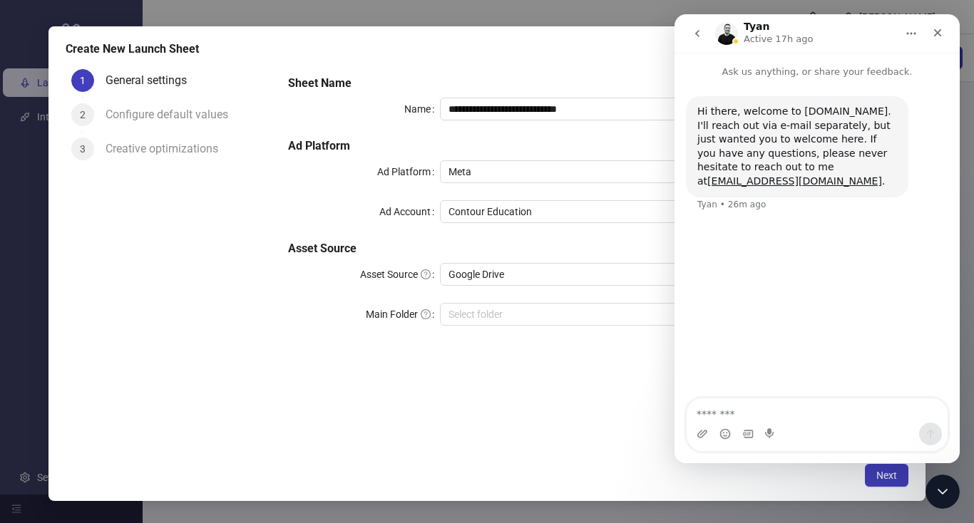
drag, startPoint x: 770, startPoint y: 424, endPoint x: 760, endPoint y: 419, distance: 11.2
click at [770, 424] on div "Intercom messenger" at bounding box center [770, 434] width 11 height 23
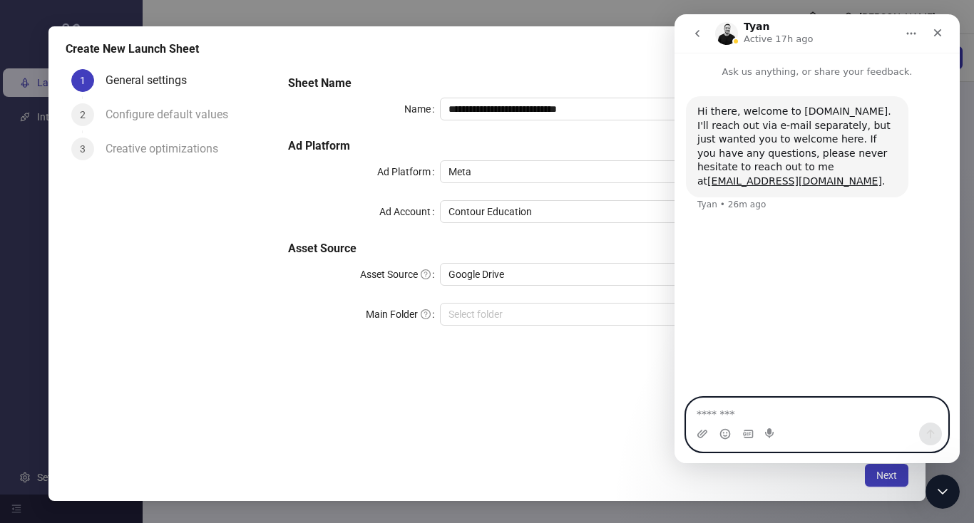
click at [750, 416] on textarea "Message…" at bounding box center [817, 411] width 261 height 24
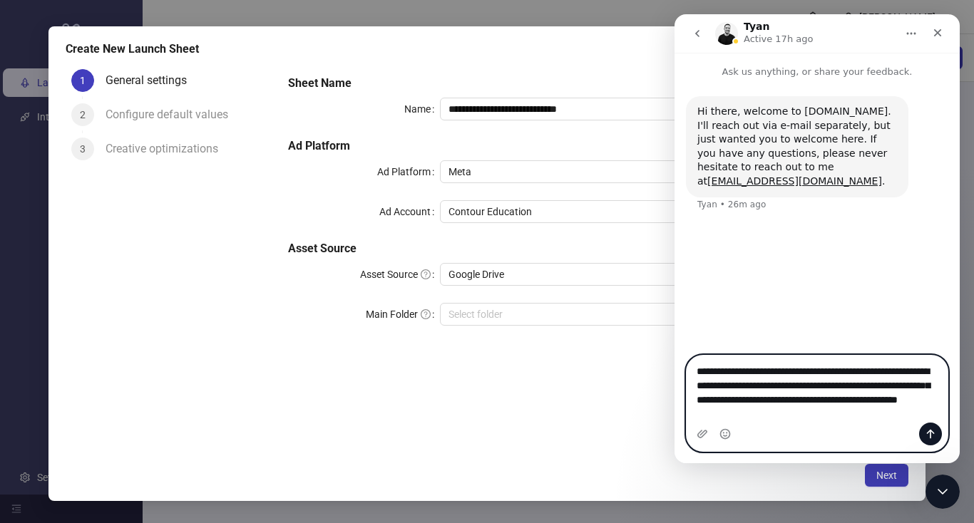
type textarea "**********"
click at [926, 432] on icon "Send a message…" at bounding box center [930, 434] width 11 height 11
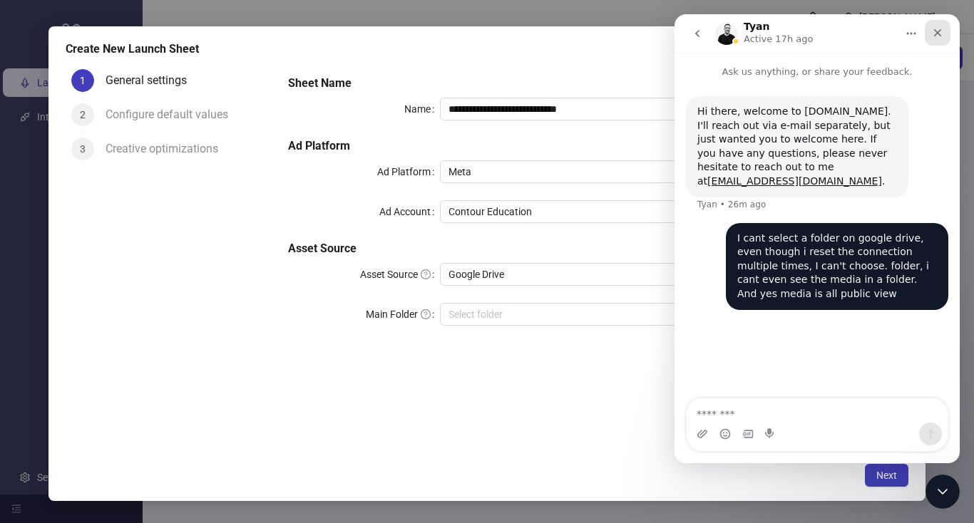
click at [936, 37] on icon "Close" at bounding box center [937, 32] width 11 height 11
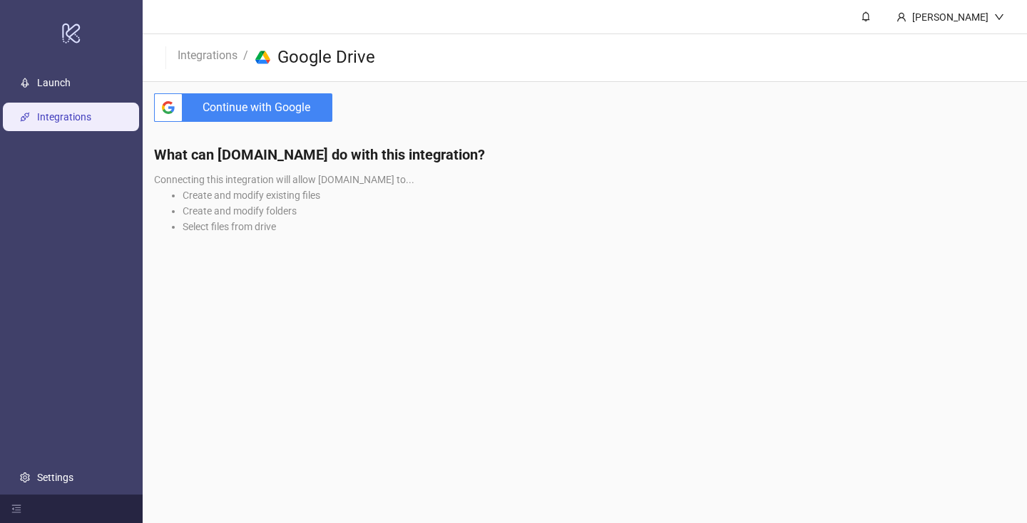
click at [280, 110] on span "Continue with Google" at bounding box center [260, 107] width 144 height 29
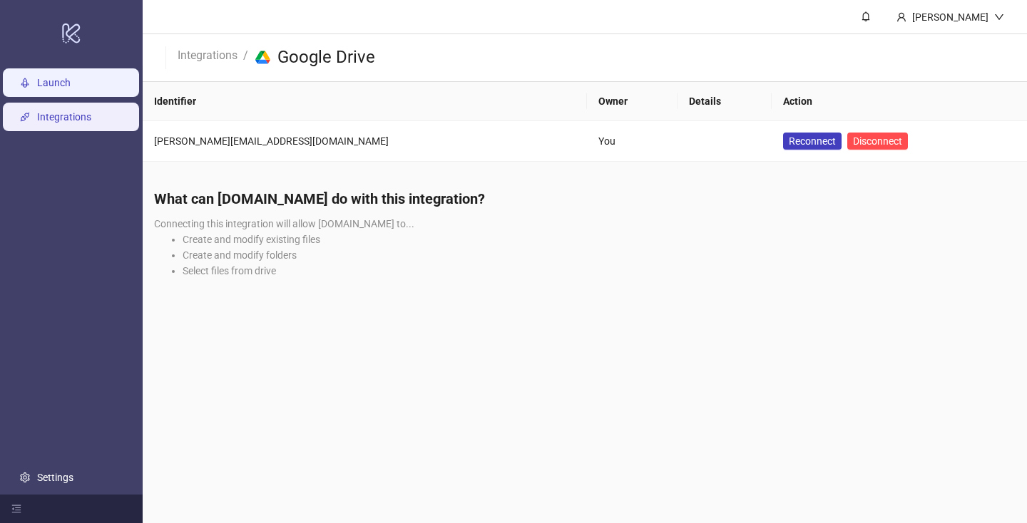
click at [71, 88] on link "Launch" at bounding box center [54, 82] width 34 height 11
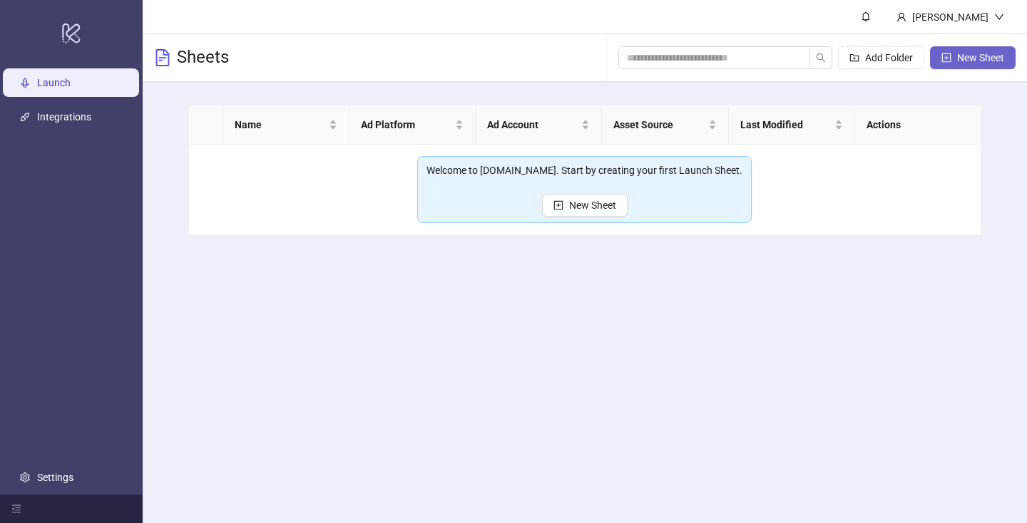
click at [958, 59] on span "New Sheet" at bounding box center [980, 57] width 47 height 11
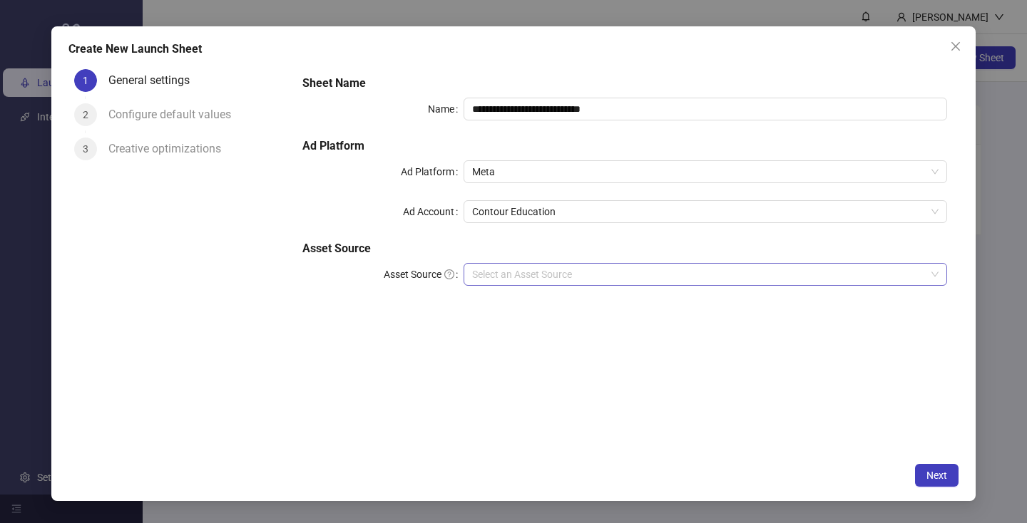
click at [566, 271] on input "Asset Source" at bounding box center [699, 274] width 454 height 21
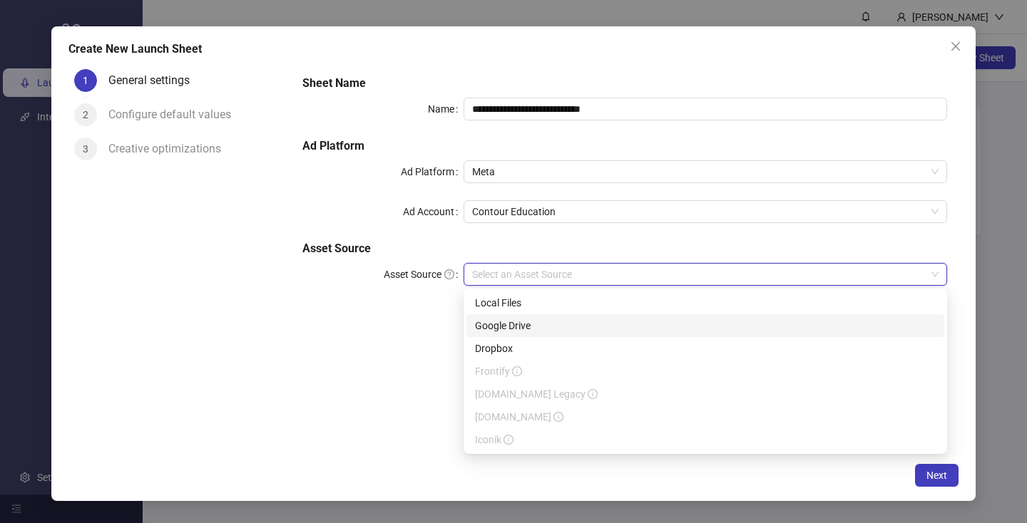
click at [533, 324] on div "Google Drive" at bounding box center [705, 326] width 461 height 16
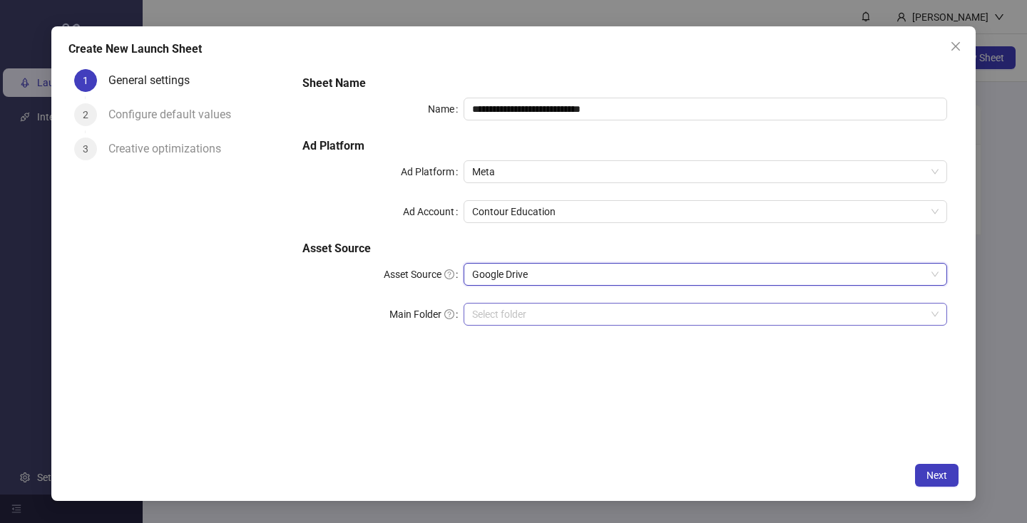
click at [494, 316] on input "Main Folder" at bounding box center [699, 314] width 454 height 21
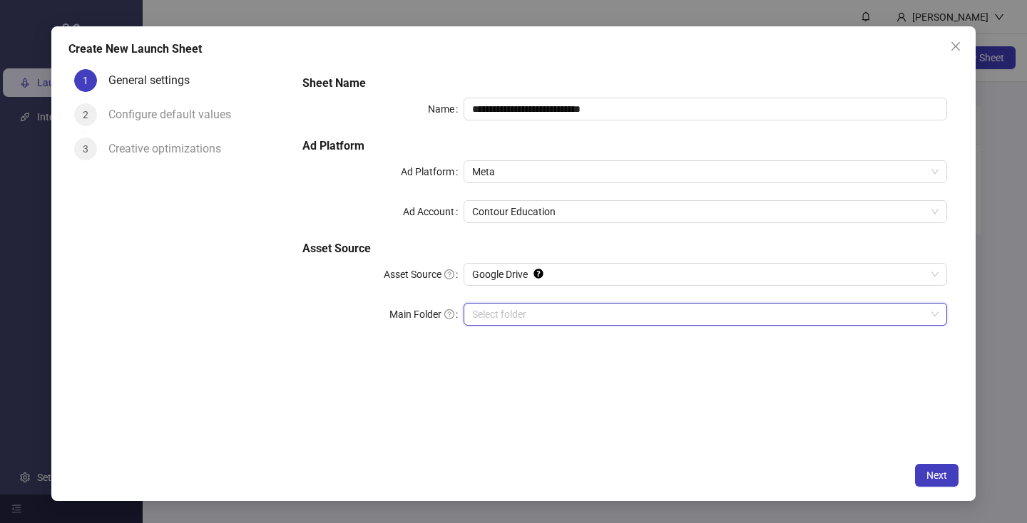
click at [496, 313] on input "Main Folder" at bounding box center [699, 314] width 454 height 21
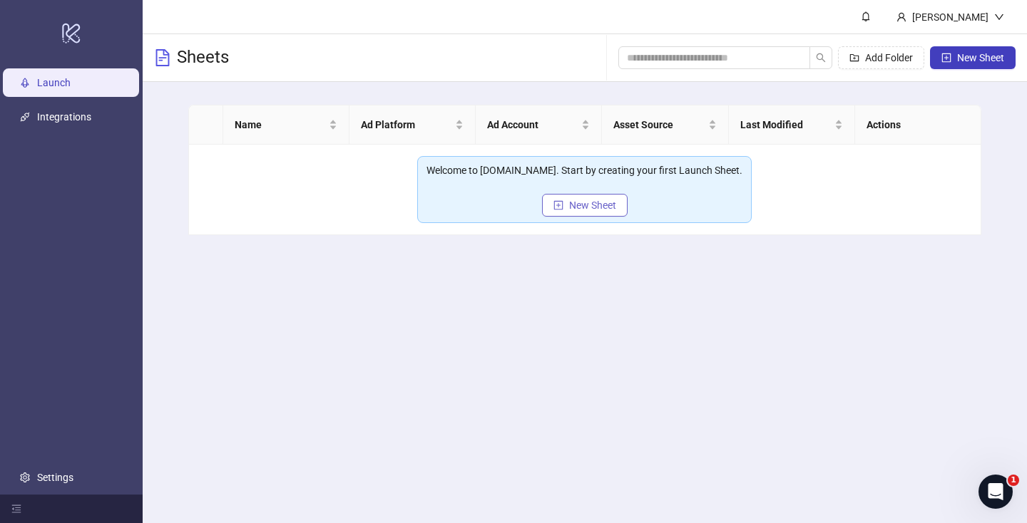
click at [572, 208] on span "New Sheet" at bounding box center [592, 205] width 47 height 11
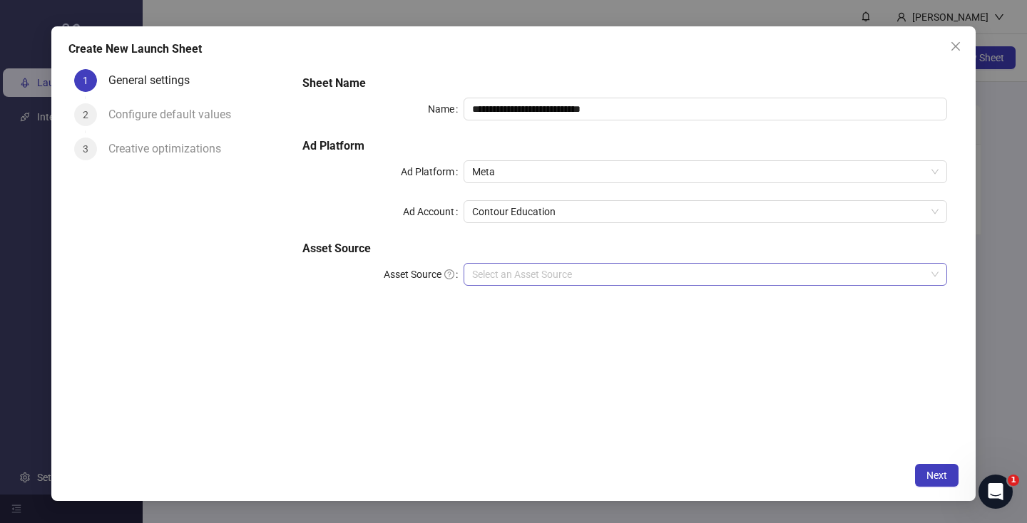
click at [540, 272] on input "Asset Source" at bounding box center [699, 274] width 454 height 21
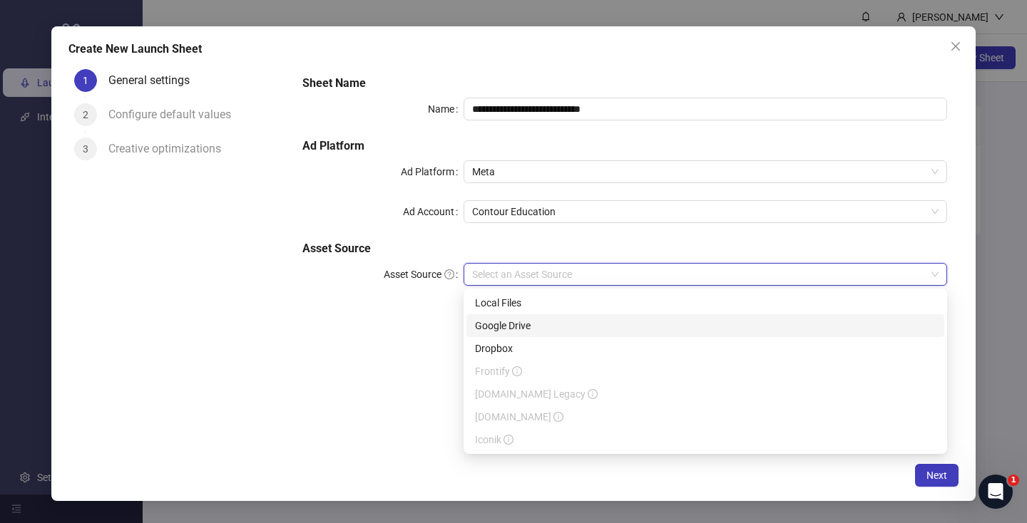
click at [539, 322] on div "Google Drive" at bounding box center [705, 326] width 461 height 16
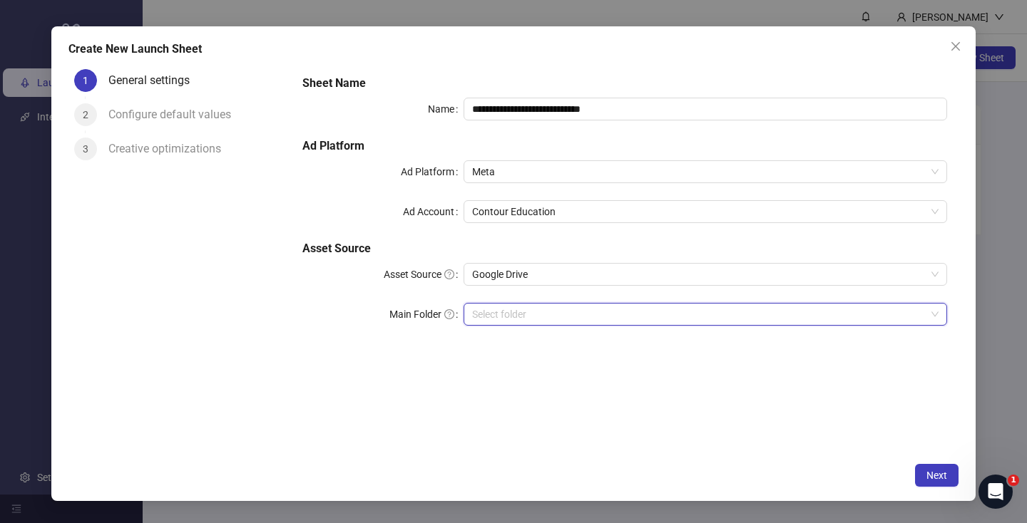
click at [535, 317] on input "Main Folder" at bounding box center [699, 314] width 454 height 21
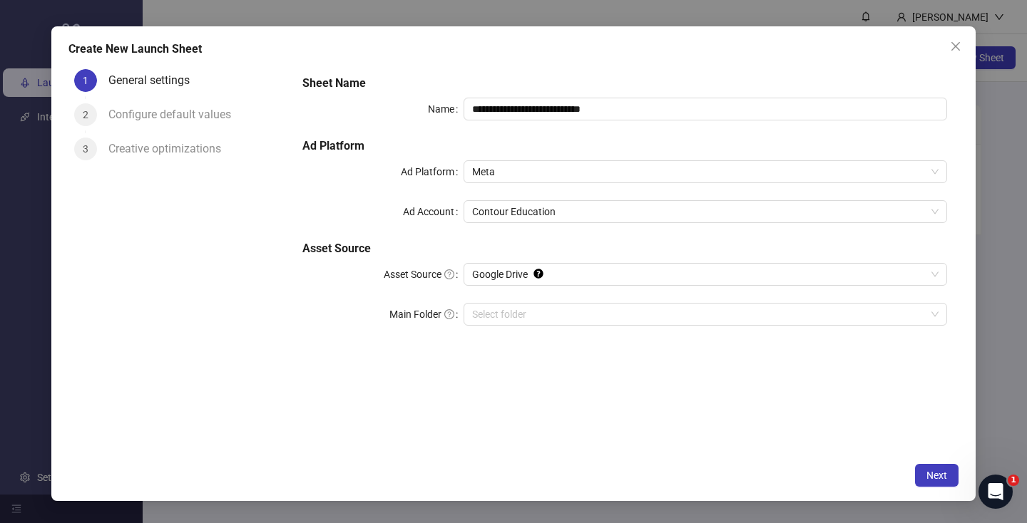
click at [536, 302] on div "**********" at bounding box center [625, 209] width 656 height 280
click at [536, 322] on input "Main Folder" at bounding box center [699, 314] width 454 height 21
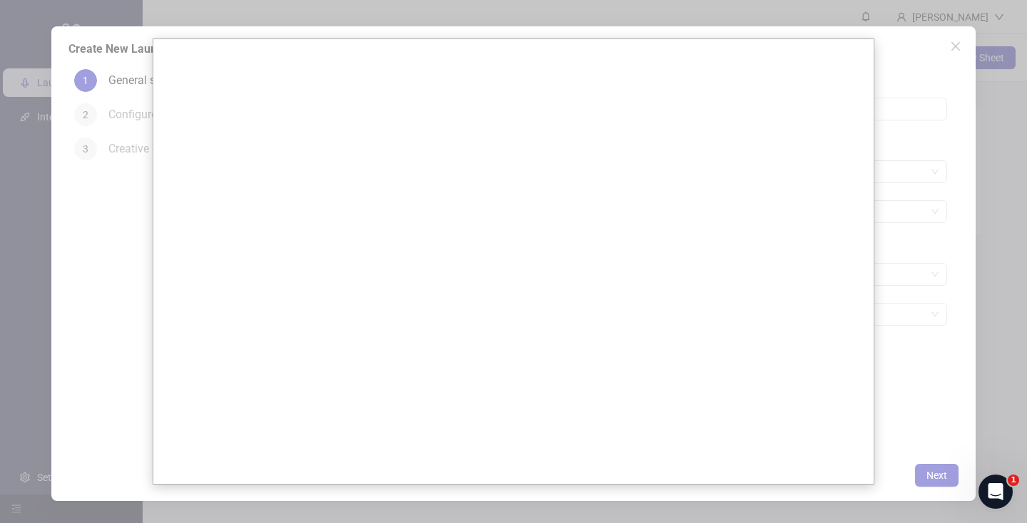
click at [74, 106] on div at bounding box center [513, 261] width 1027 height 523
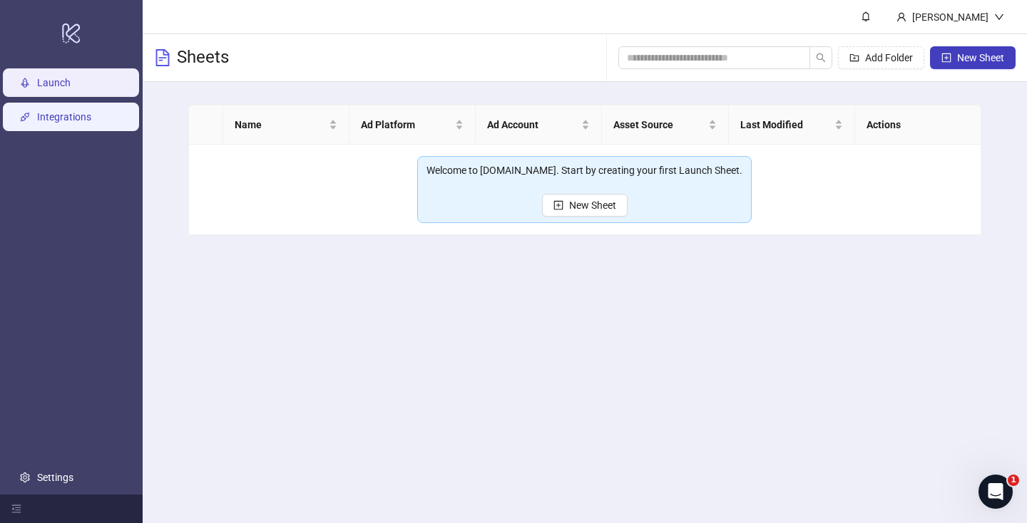
click at [83, 116] on link "Integrations" at bounding box center [64, 116] width 54 height 11
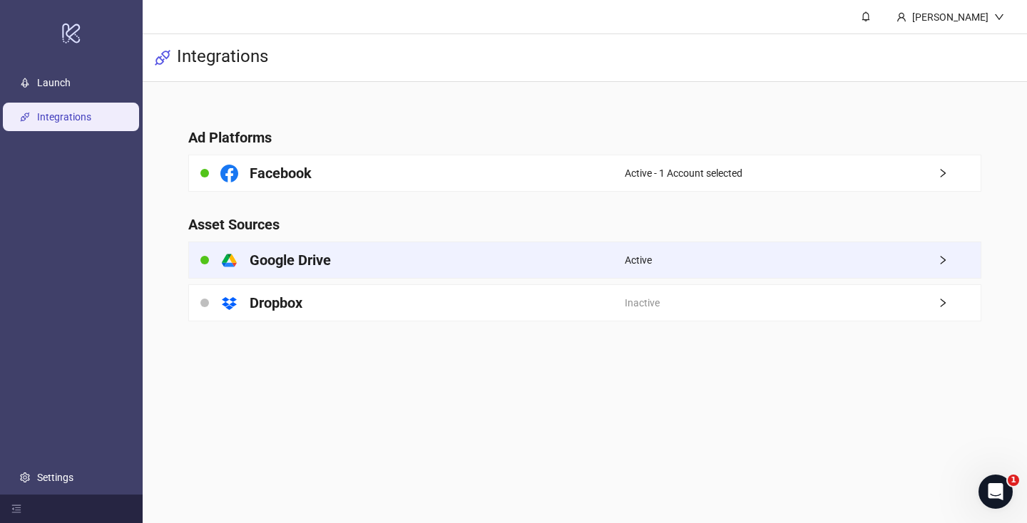
click at [295, 267] on h4 "Google Drive" at bounding box center [290, 260] width 81 height 20
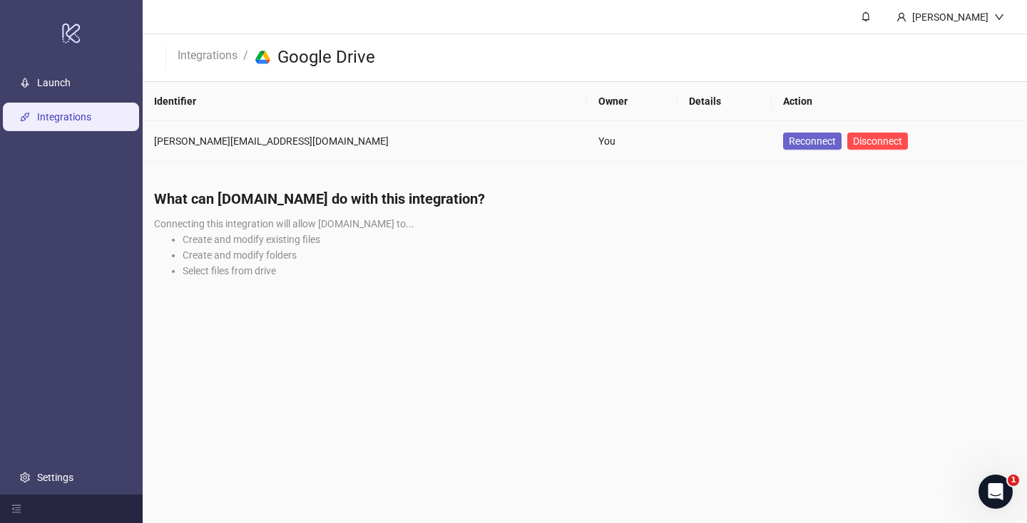
click at [789, 141] on span "Reconnect" at bounding box center [812, 141] width 47 height 11
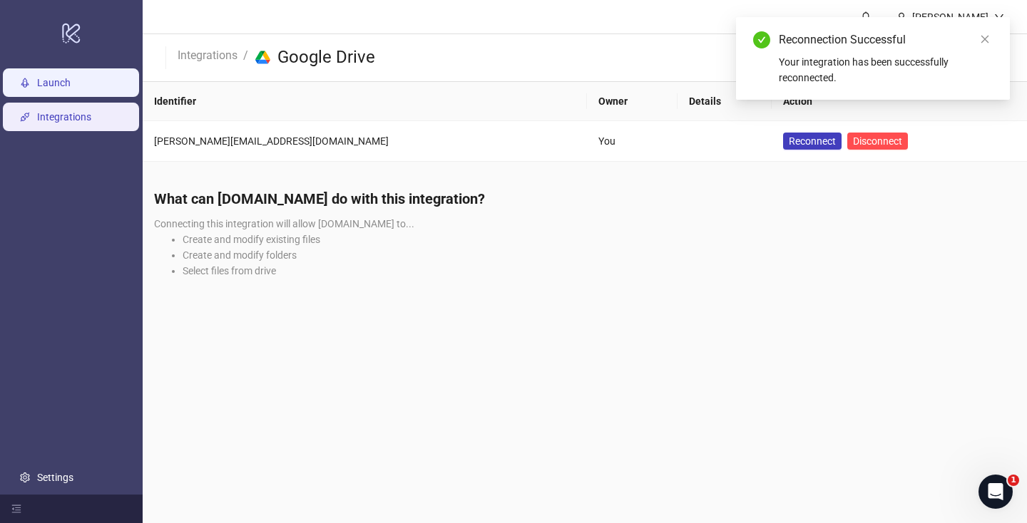
click at [58, 81] on link "Launch" at bounding box center [54, 82] width 34 height 11
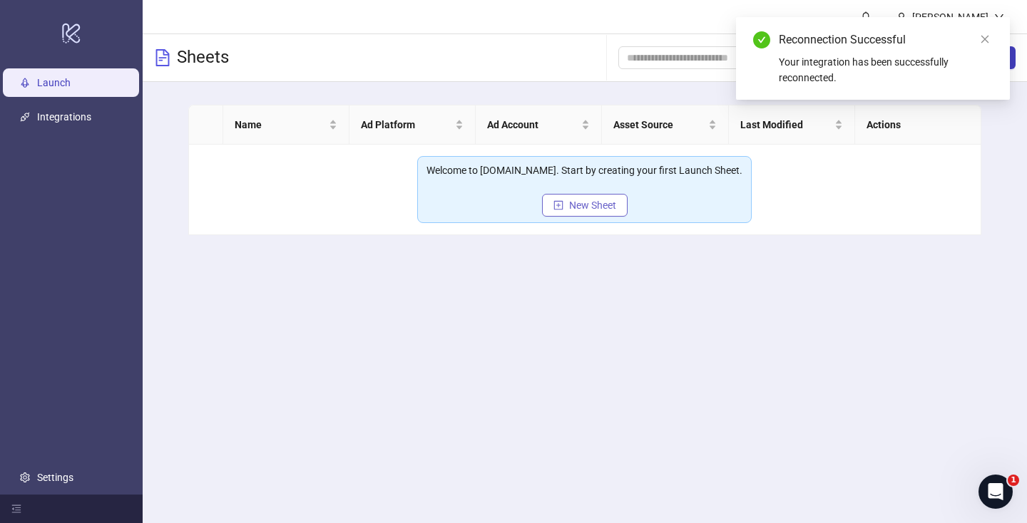
click at [591, 200] on span "New Sheet" at bounding box center [592, 205] width 47 height 11
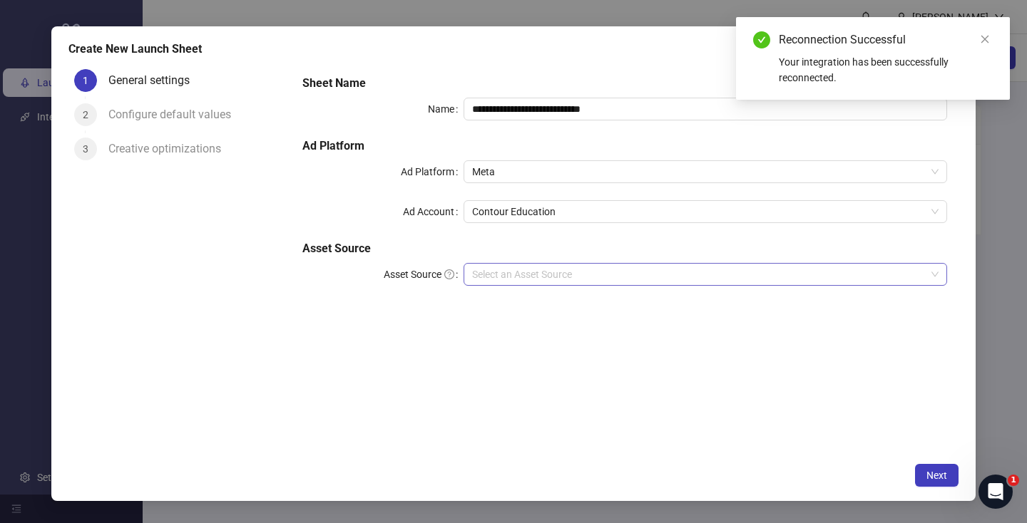
click at [562, 276] on input "Asset Source" at bounding box center [699, 274] width 454 height 21
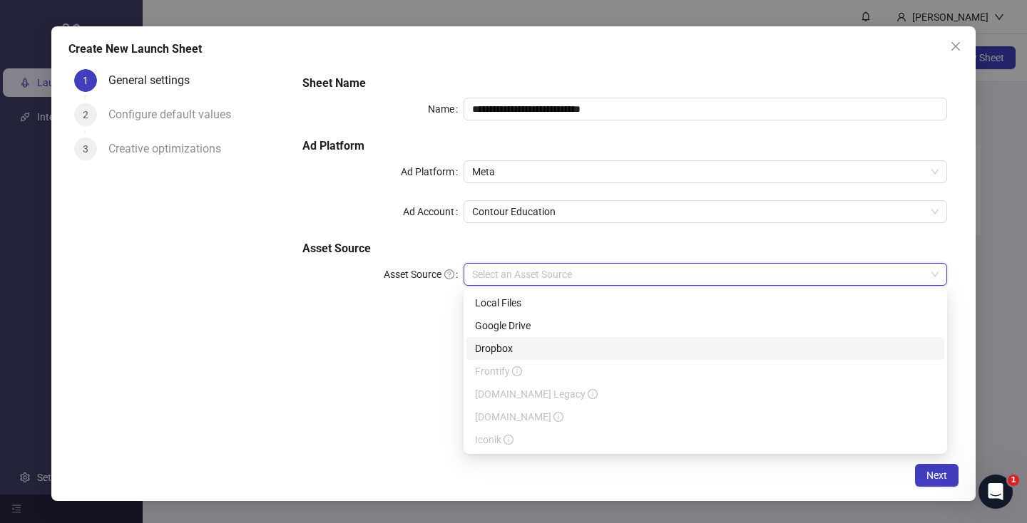
click at [549, 342] on div "Dropbox" at bounding box center [705, 349] width 461 height 16
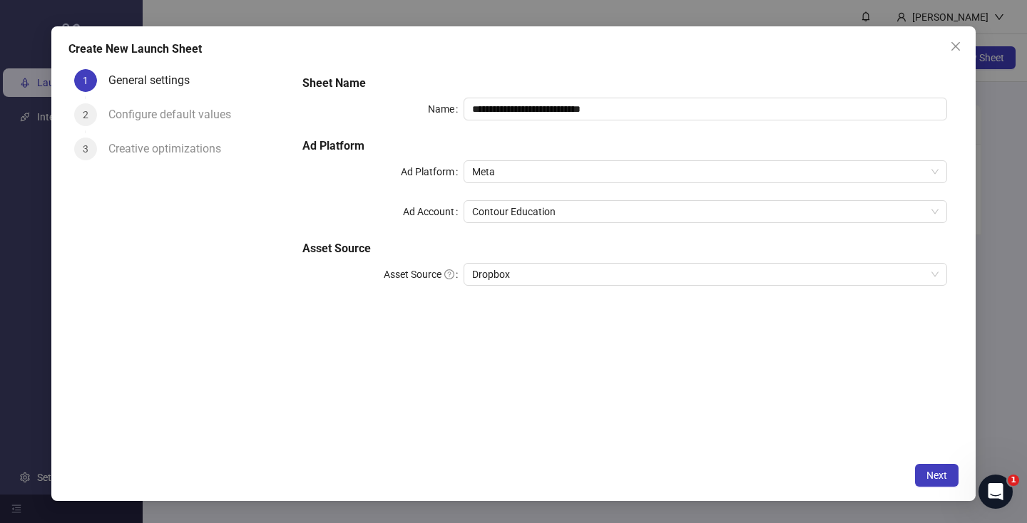
click at [549, 342] on div "**********" at bounding box center [625, 259] width 668 height 393
click at [543, 270] on span "Dropbox" at bounding box center [705, 274] width 466 height 21
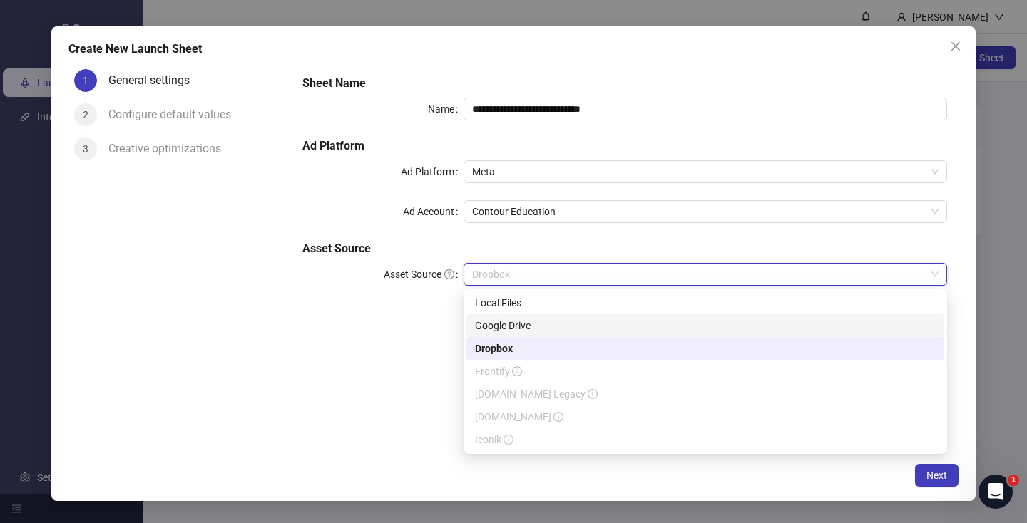
click at [543, 318] on div "Google Drive" at bounding box center [705, 326] width 461 height 16
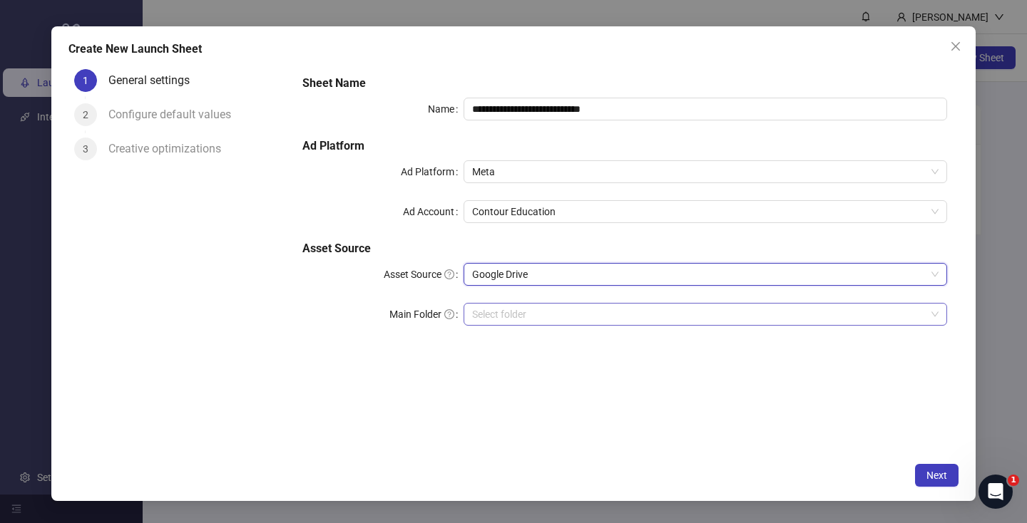
click at [541, 307] on input "Main Folder" at bounding box center [699, 314] width 454 height 21
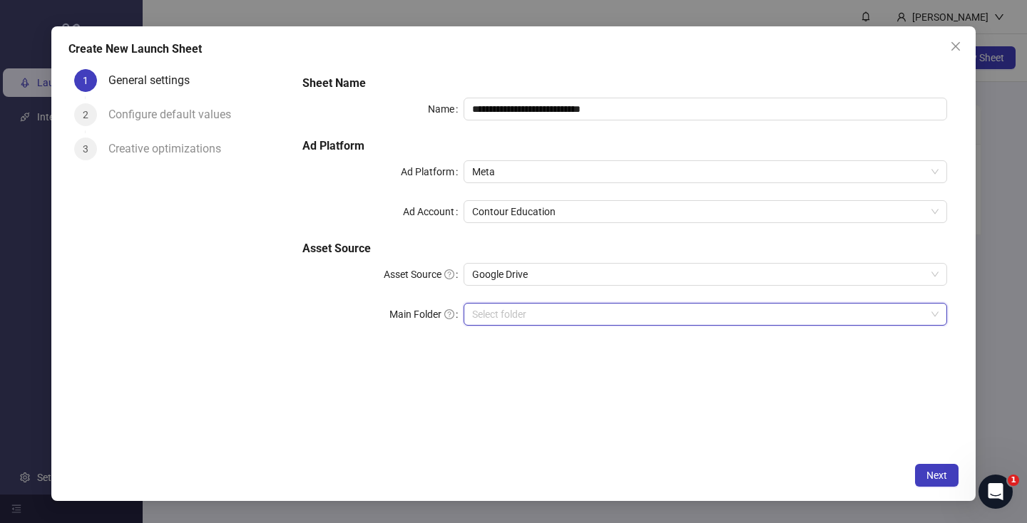
click at [520, 314] on input "Main Folder" at bounding box center [699, 314] width 454 height 21
click at [531, 317] on input "Main Folder" at bounding box center [699, 314] width 454 height 21
click at [594, 313] on input "Main Folder" at bounding box center [699, 314] width 454 height 21
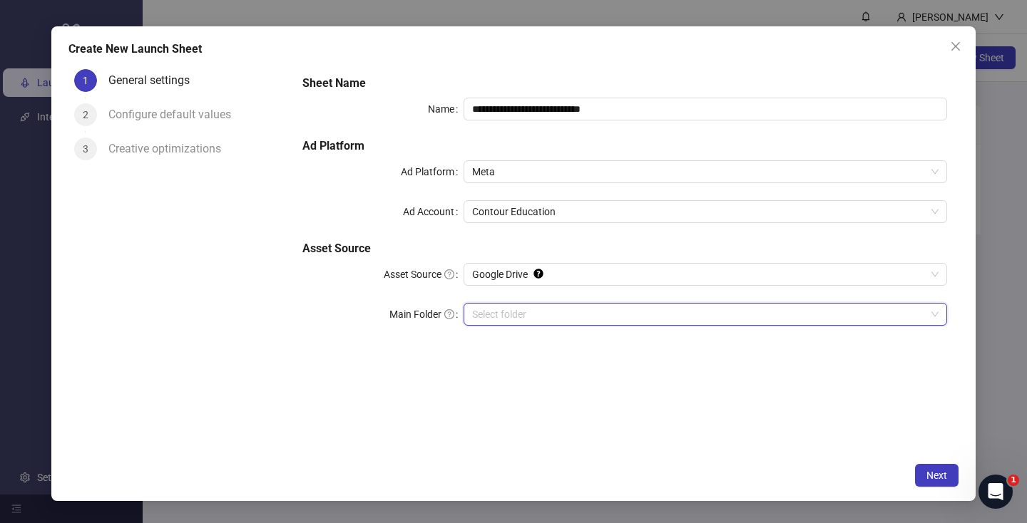
click at [538, 310] on input "Main Folder" at bounding box center [699, 314] width 454 height 21
click at [655, 304] on input "Main Folder" at bounding box center [699, 314] width 454 height 21
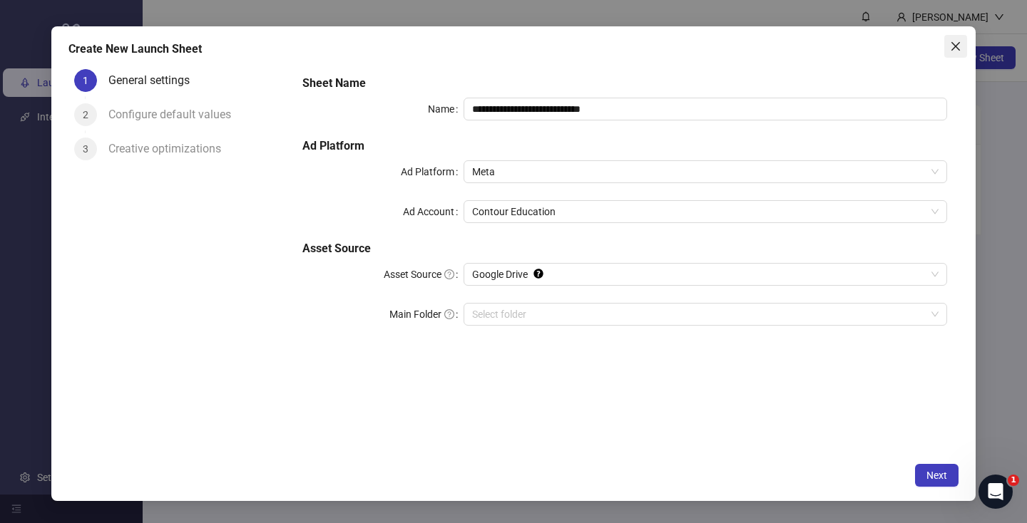
click at [960, 44] on icon "close" at bounding box center [955, 46] width 11 height 11
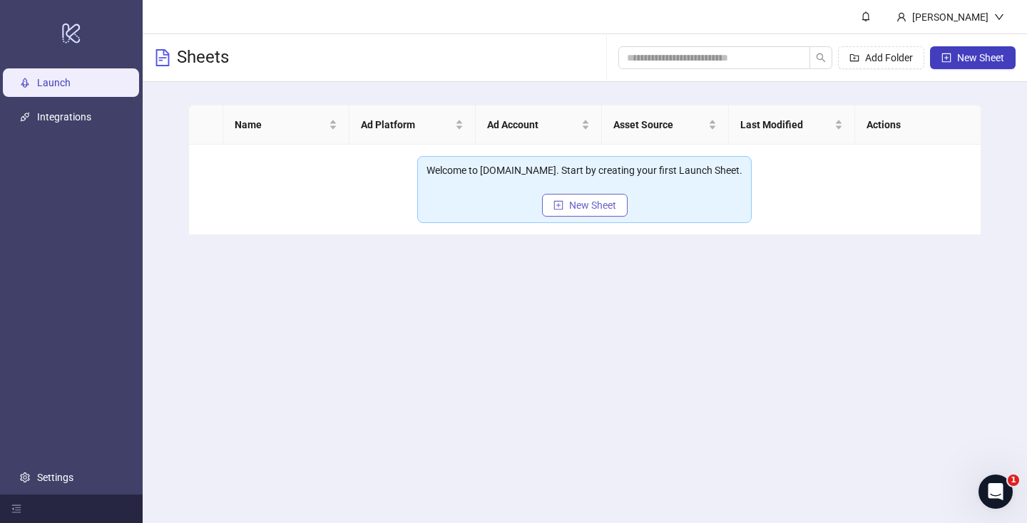
click at [570, 208] on span "New Sheet" at bounding box center [592, 205] width 47 height 11
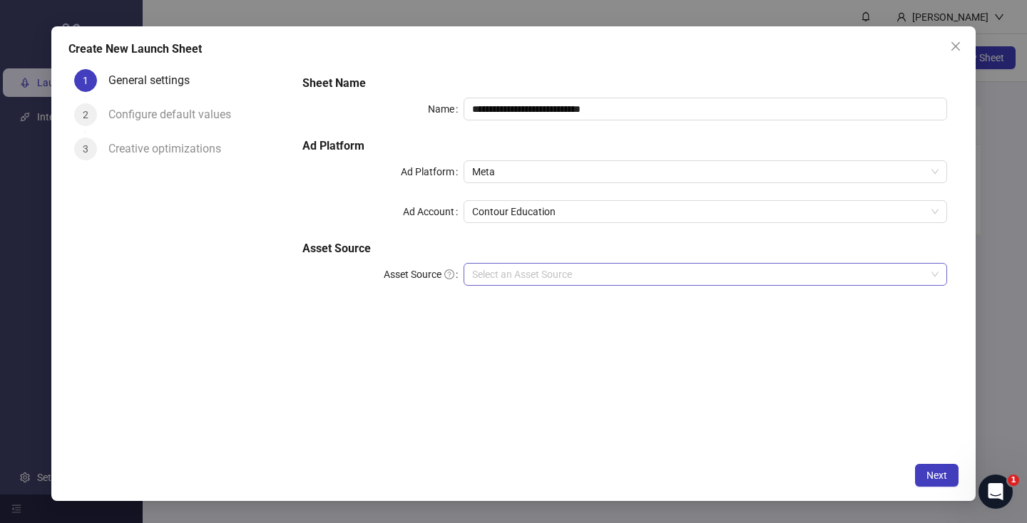
click at [495, 275] on input "Asset Source" at bounding box center [699, 274] width 454 height 21
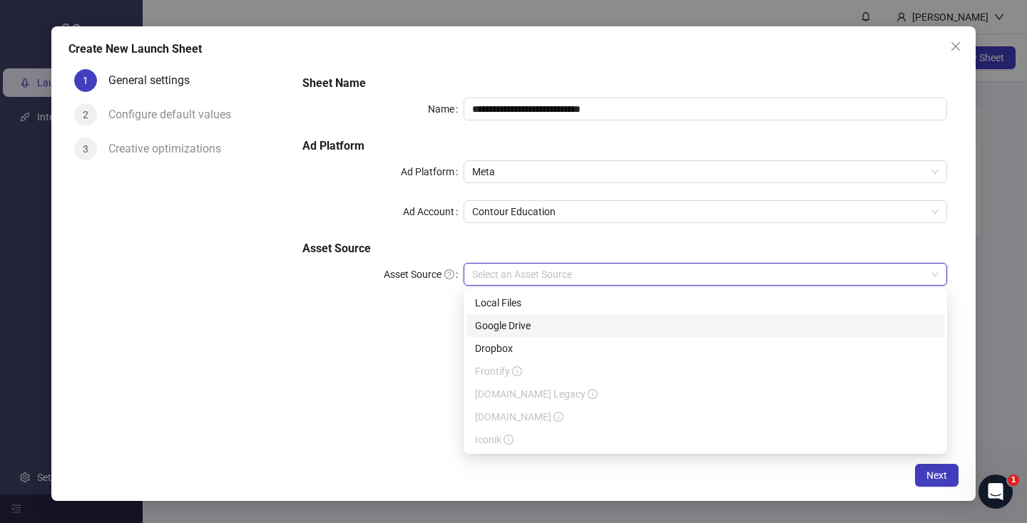
click at [487, 329] on div "Google Drive" at bounding box center [705, 326] width 461 height 16
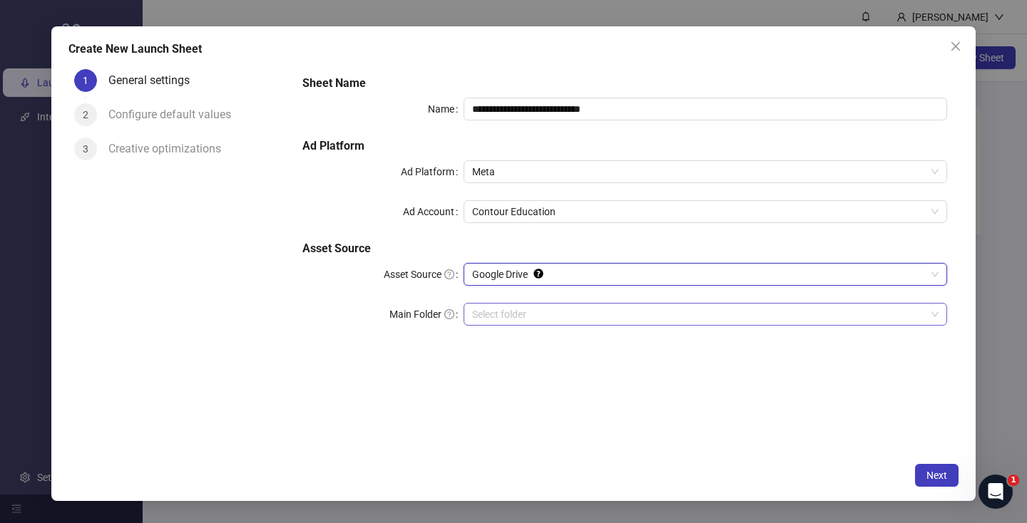
click at [489, 318] on input "Main Folder" at bounding box center [699, 314] width 454 height 21
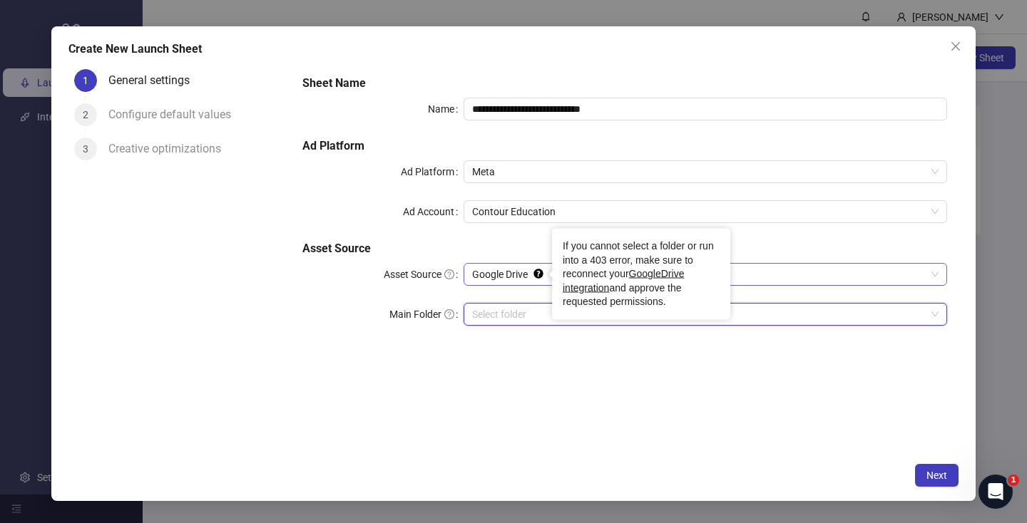
click at [539, 271] on icon "Tooltip anchor" at bounding box center [537, 274] width 9 height 9
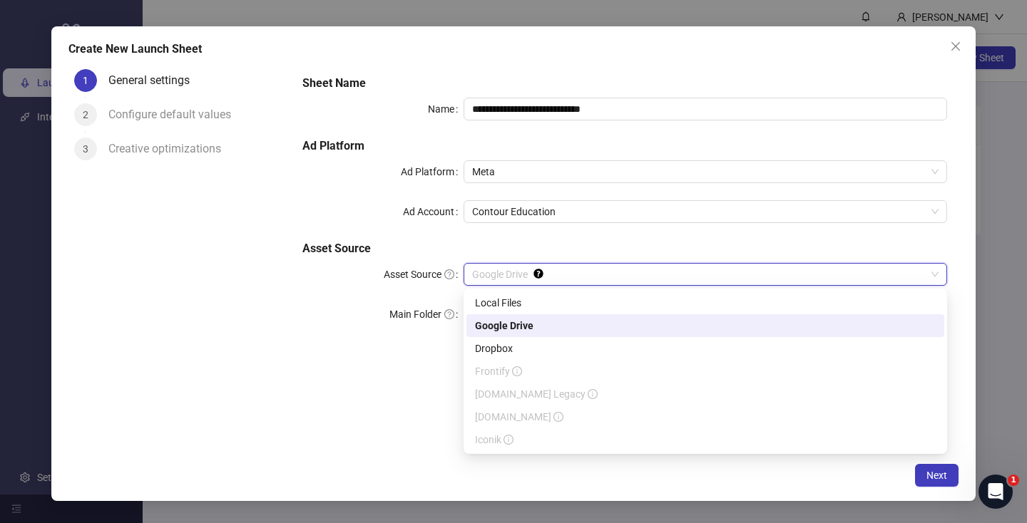
click at [488, 327] on div "Google Drive" at bounding box center [705, 326] width 461 height 16
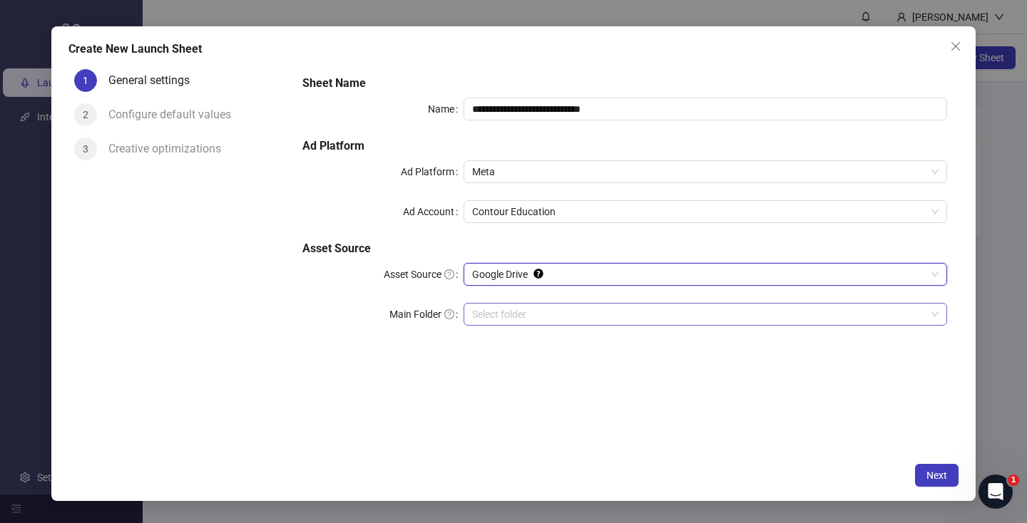
click at [488, 315] on input "Main Folder" at bounding box center [699, 314] width 454 height 21
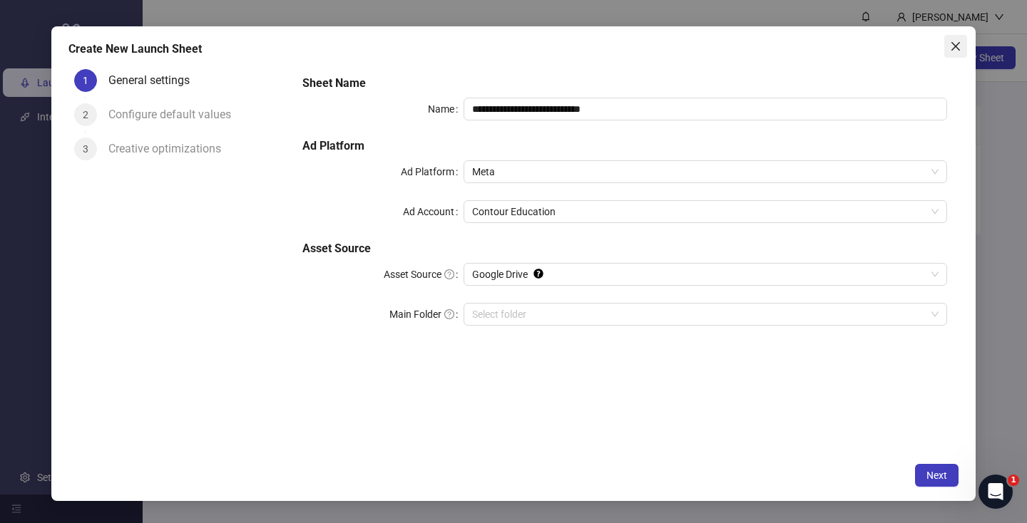
click at [955, 43] on icon "close" at bounding box center [955, 46] width 11 height 11
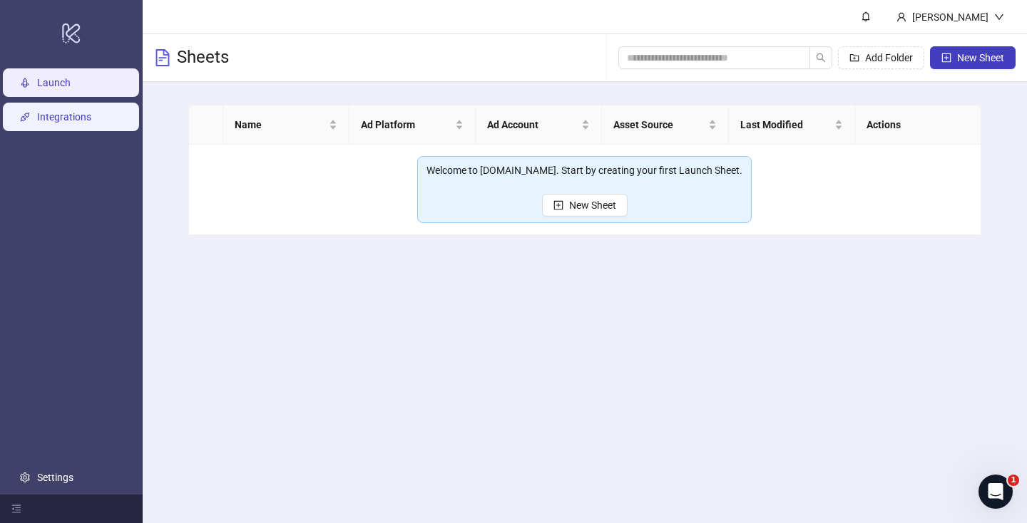
click at [48, 116] on link "Integrations" at bounding box center [64, 116] width 54 height 11
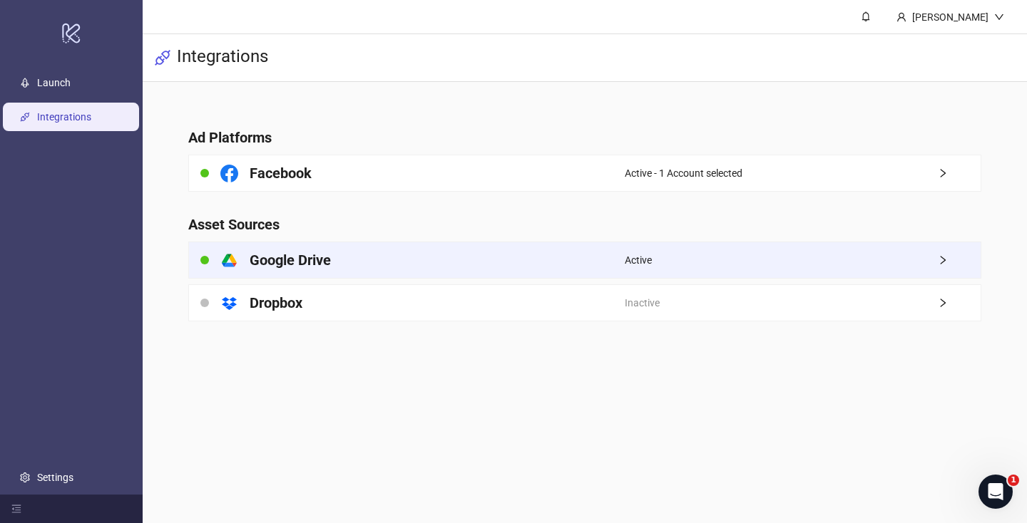
click at [715, 270] on div "Active" at bounding box center [803, 260] width 357 height 36
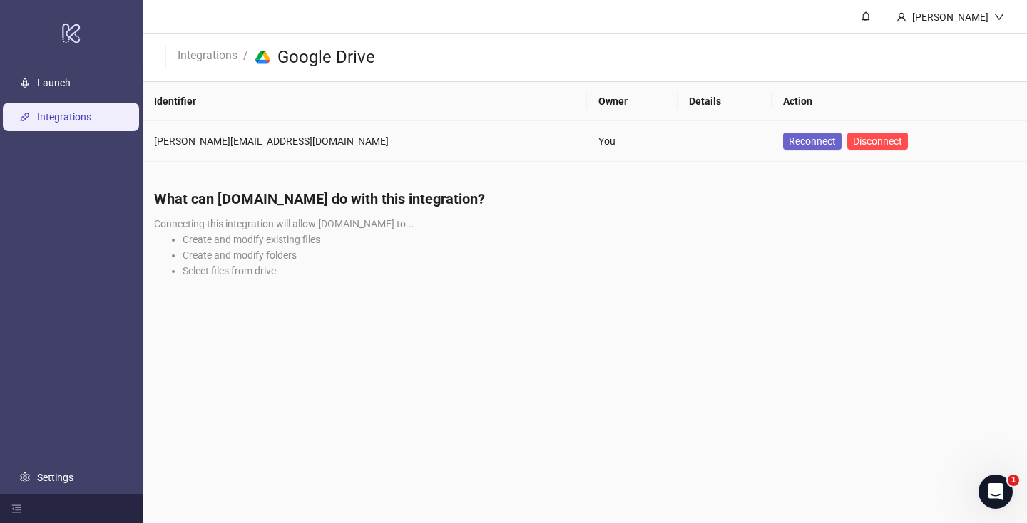
click at [789, 140] on span "Reconnect" at bounding box center [812, 141] width 47 height 11
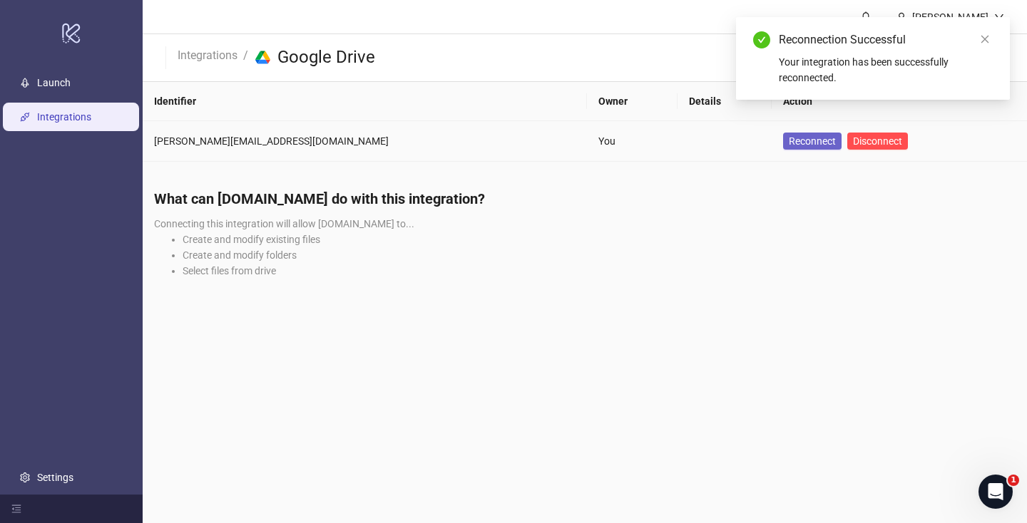
click at [789, 141] on span "Reconnect" at bounding box center [812, 141] width 47 height 11
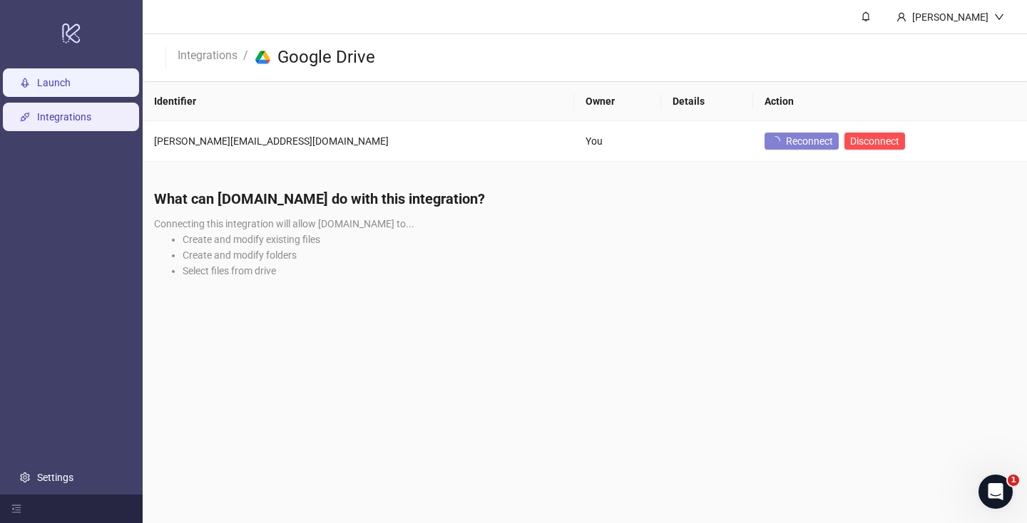
click at [43, 86] on link "Launch" at bounding box center [54, 82] width 34 height 11
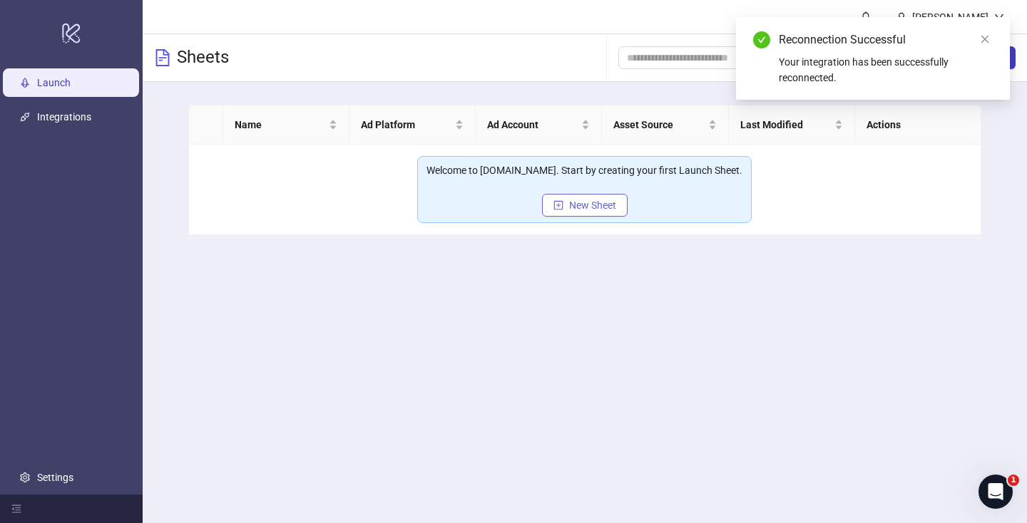
click at [577, 205] on span "New Sheet" at bounding box center [592, 205] width 47 height 11
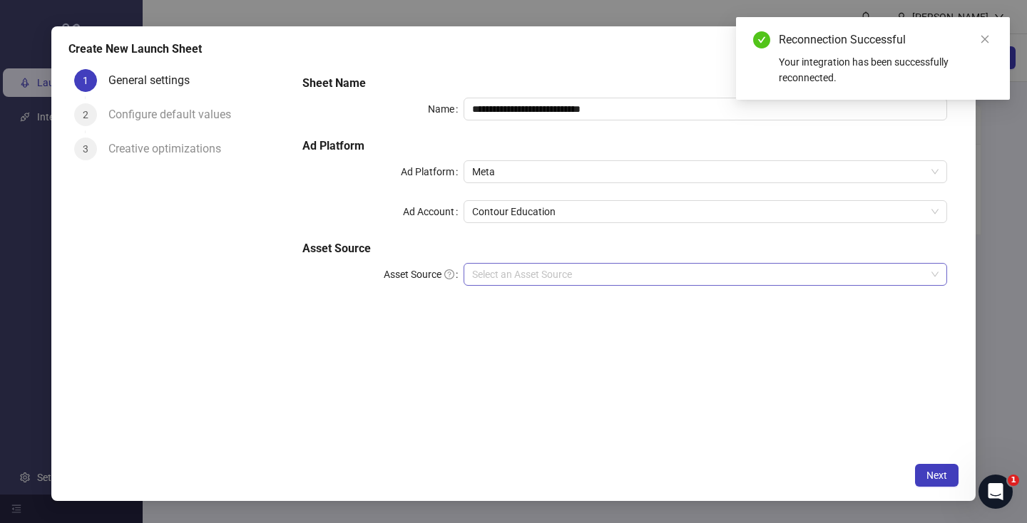
click at [511, 273] on input "Asset Source" at bounding box center [699, 274] width 454 height 21
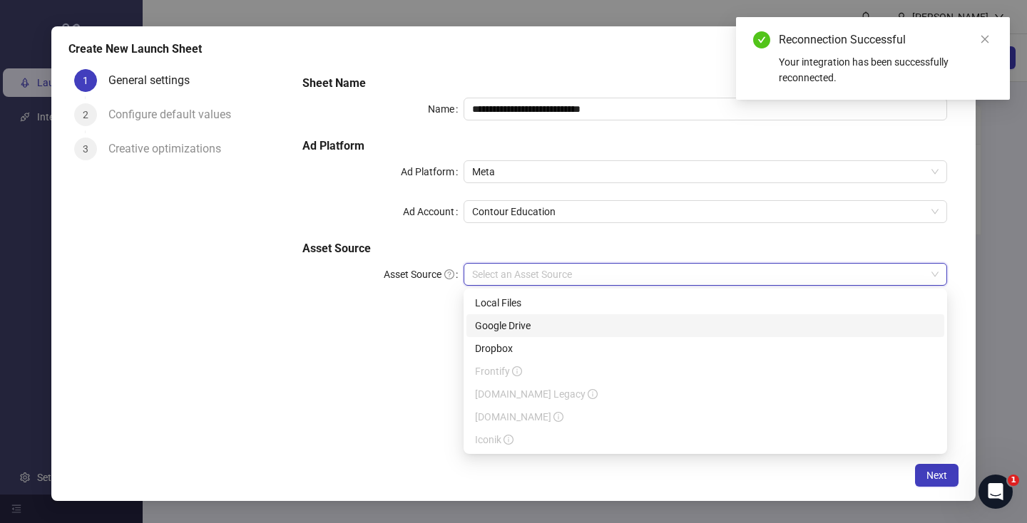
click at [513, 330] on div "Google Drive" at bounding box center [705, 326] width 461 height 16
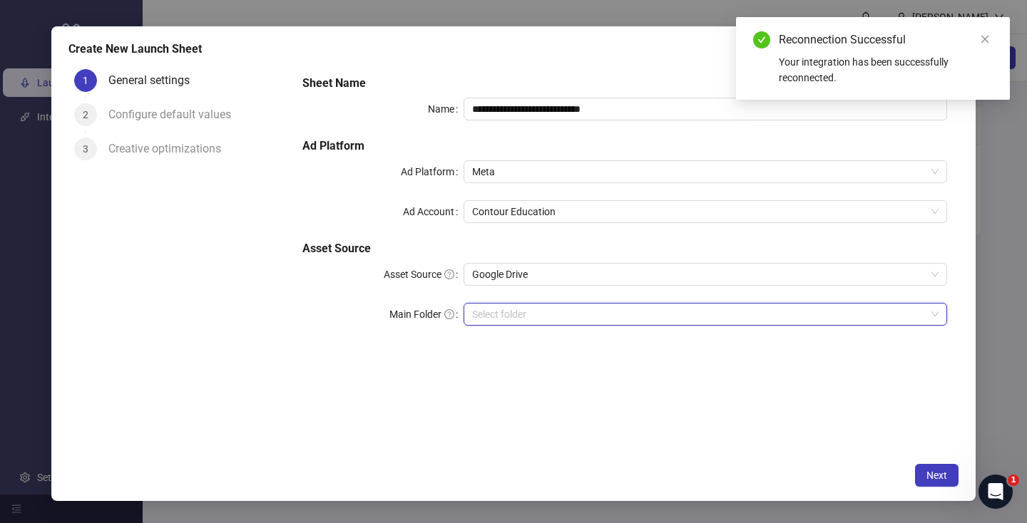
click at [507, 319] on input "Main Folder" at bounding box center [699, 314] width 454 height 21
